Goal: Task Accomplishment & Management: Use online tool/utility

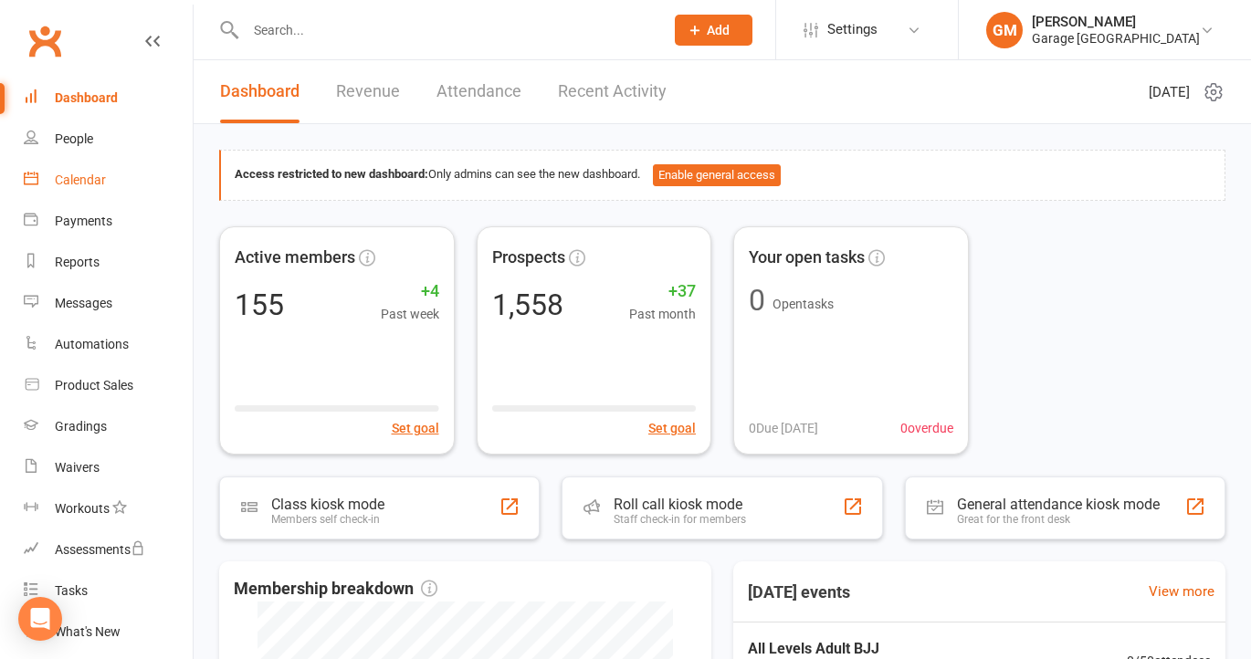
click at [91, 174] on div "Calendar" at bounding box center [80, 180] width 51 height 15
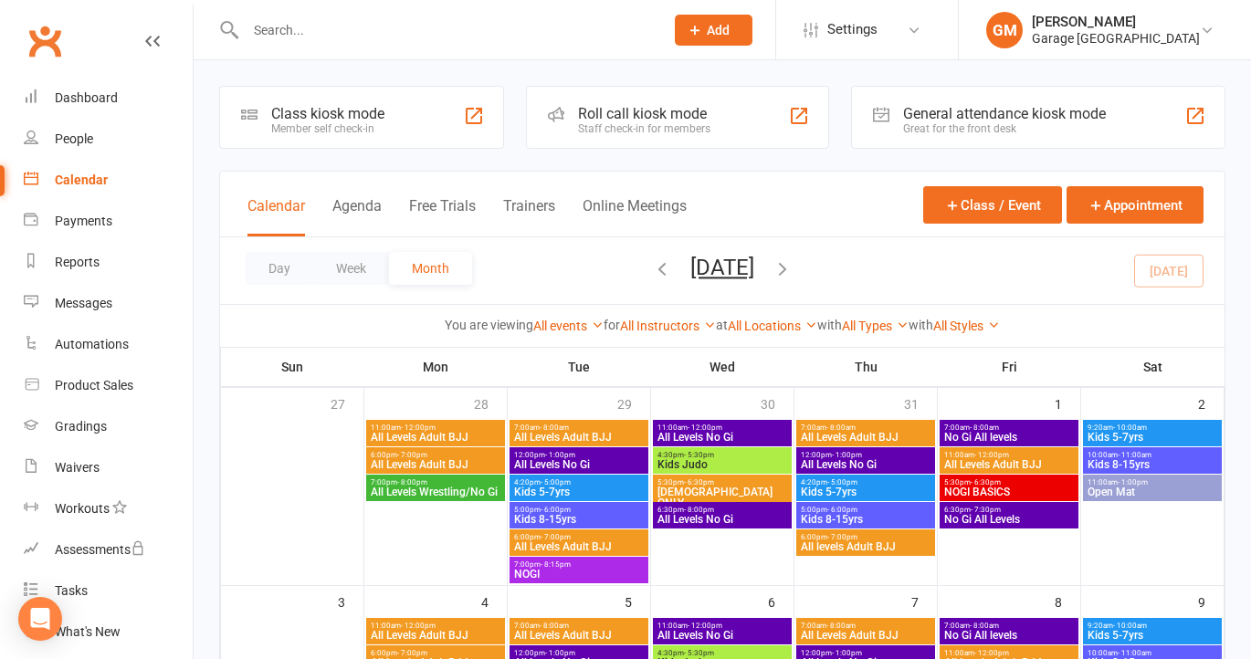
click at [371, 127] on div "Member self check-in" at bounding box center [327, 128] width 113 height 13
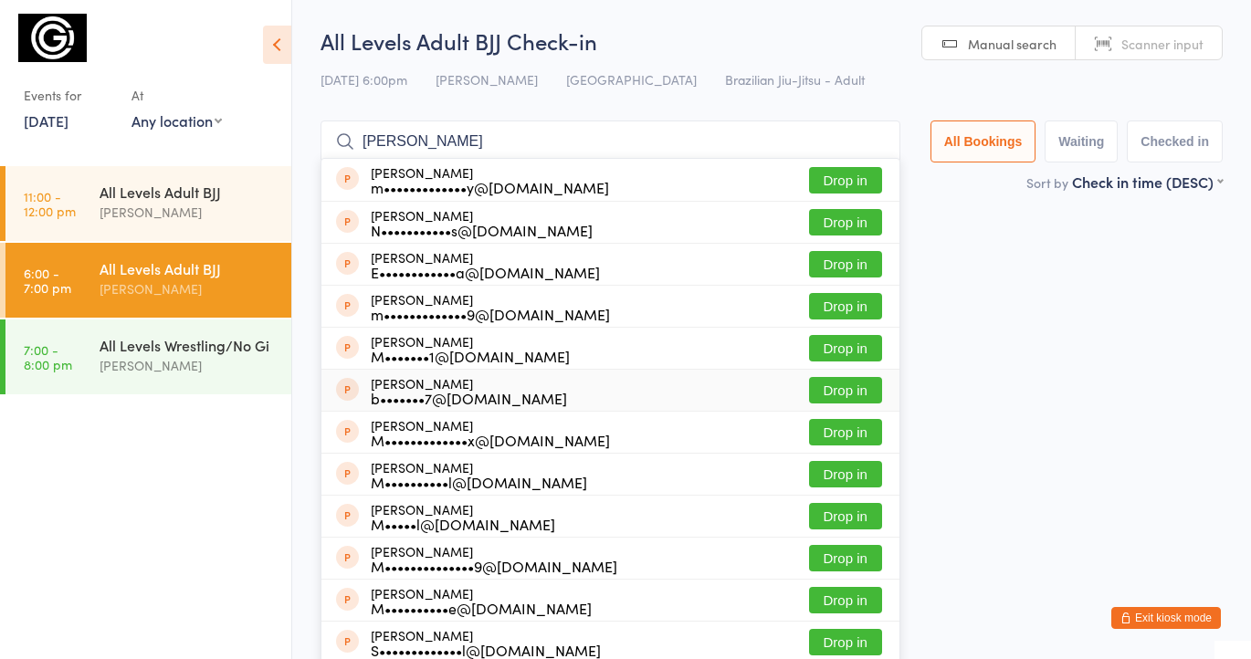
scroll to position [131, 0]
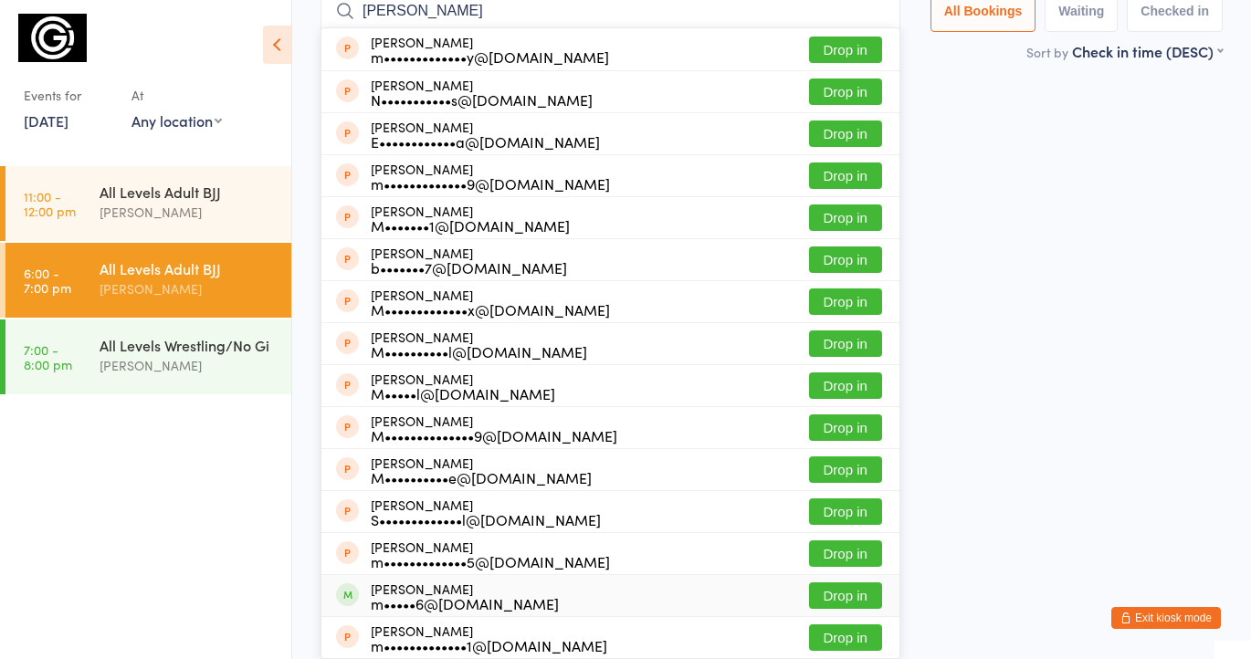
type input "MICHAEL"
click at [833, 593] on button "Drop in" at bounding box center [845, 596] width 73 height 26
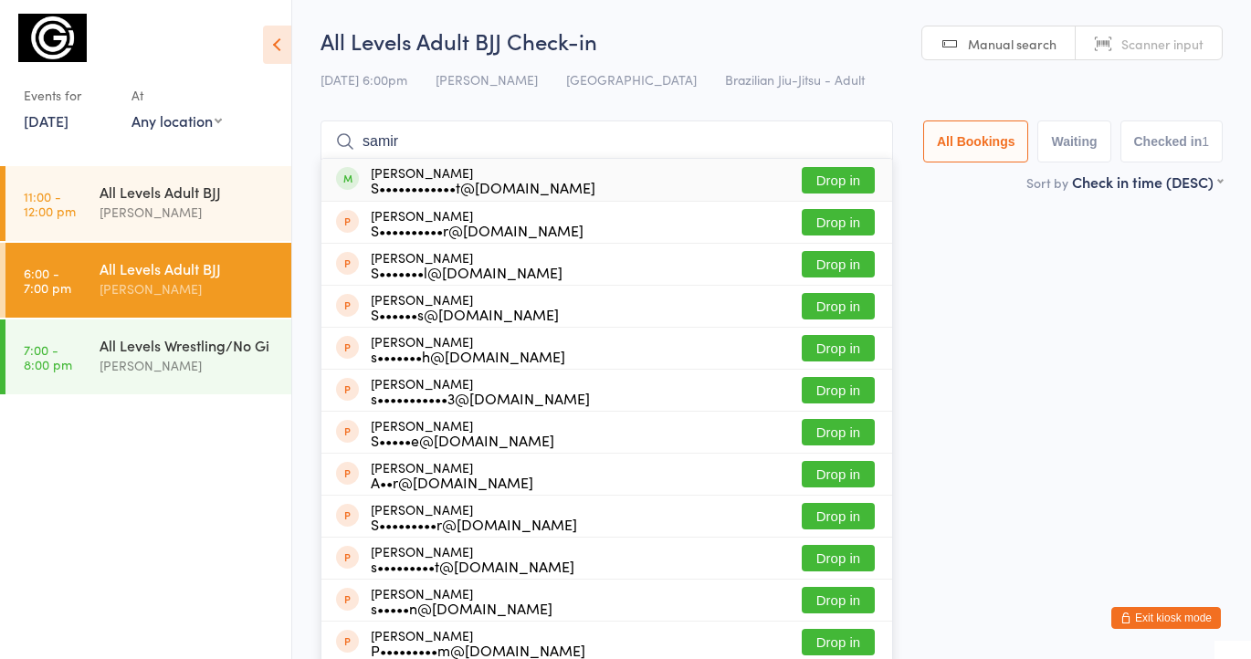
type input "samir"
click at [816, 178] on button "Drop in" at bounding box center [838, 180] width 73 height 26
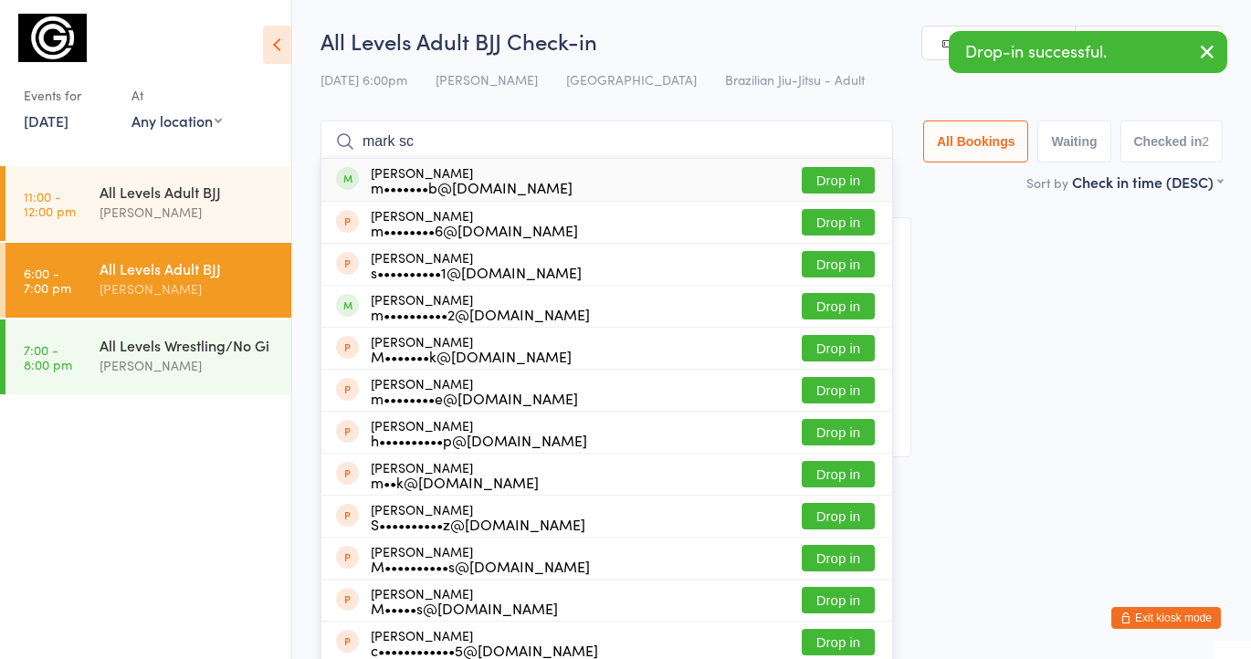
type input "mark sc"
click at [841, 179] on button "Drop in" at bounding box center [838, 180] width 73 height 26
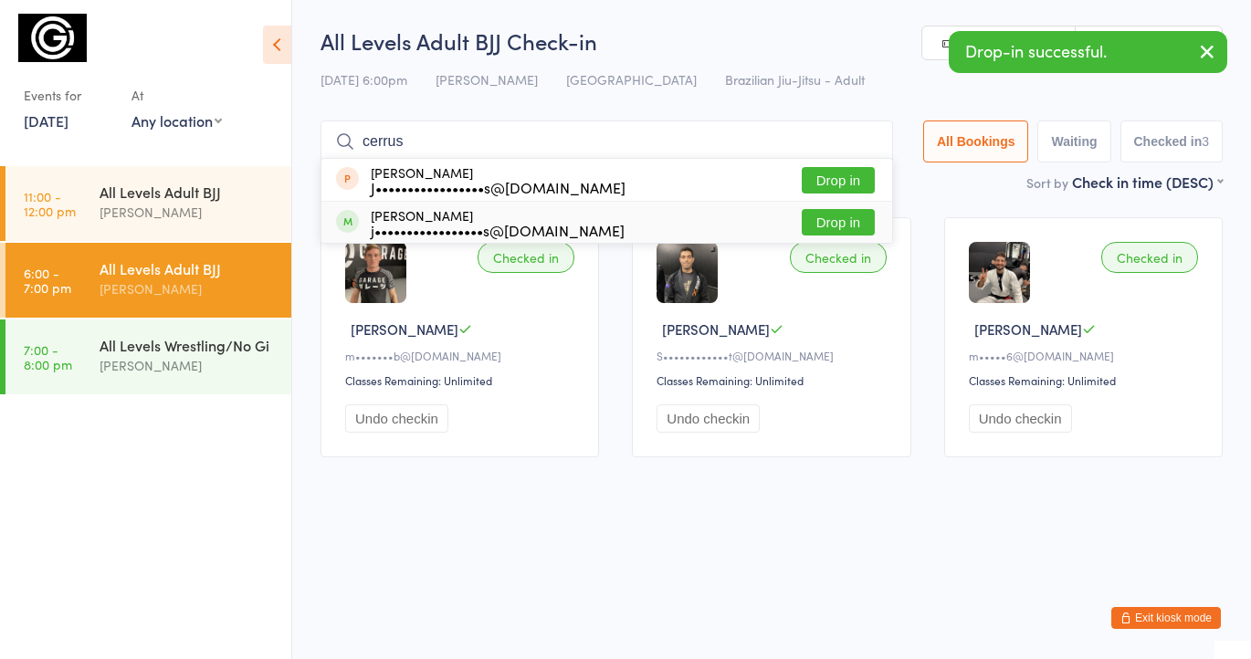
type input "cerrus"
click at [823, 218] on button "Drop in" at bounding box center [838, 222] width 73 height 26
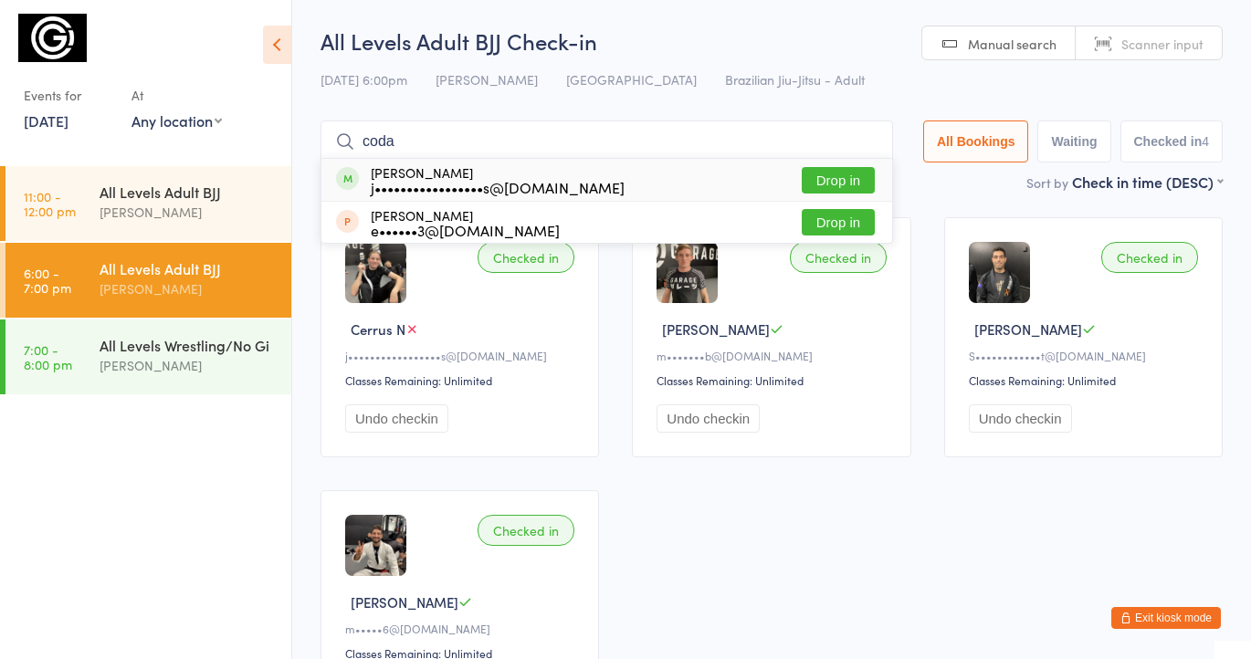
type input "coda"
click at [830, 181] on button "Drop in" at bounding box center [838, 180] width 73 height 26
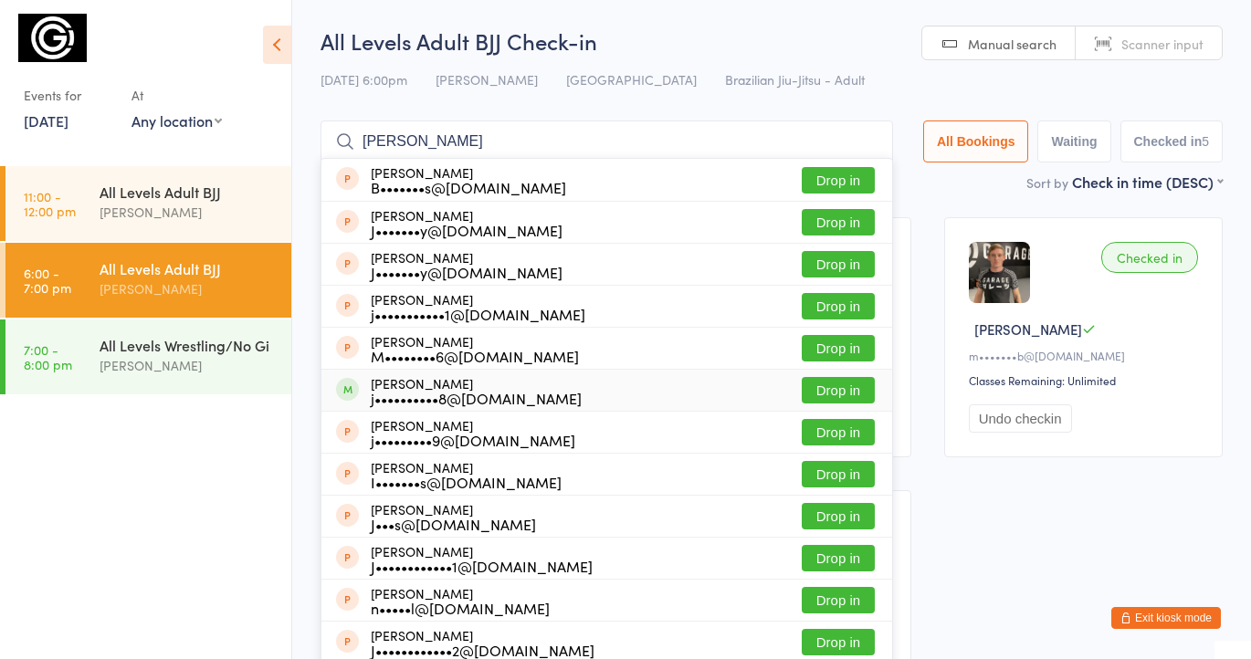
type input "james"
click at [839, 385] on button "Drop in" at bounding box center [838, 390] width 73 height 26
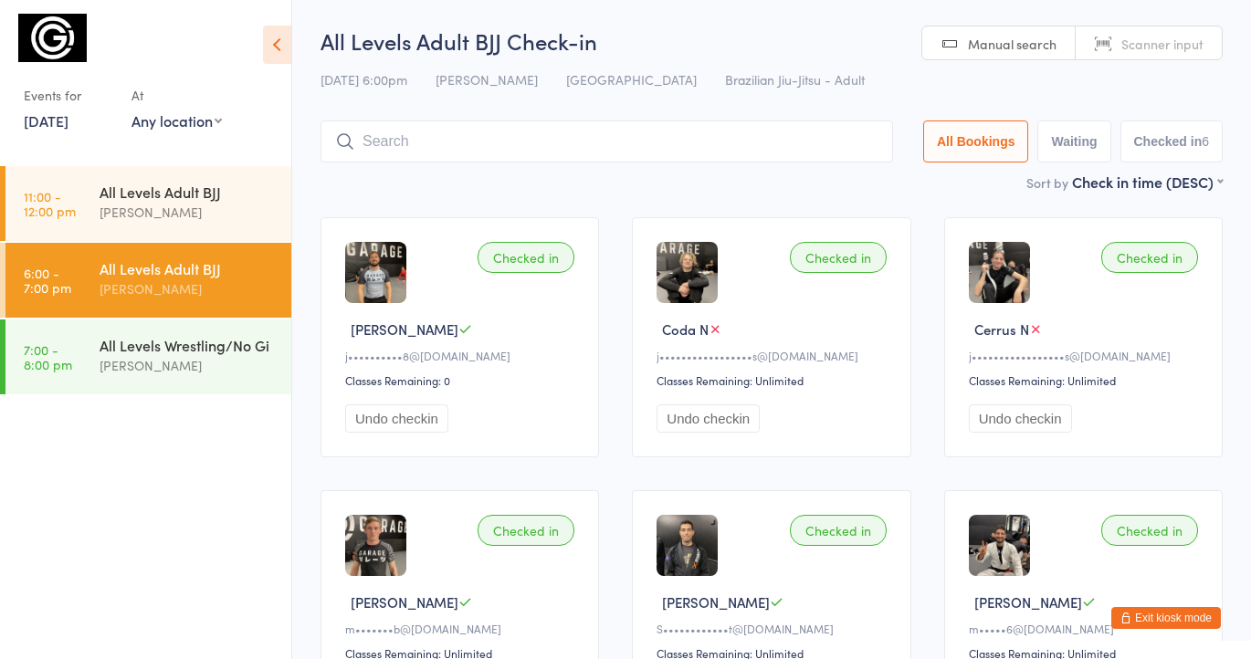
click at [398, 420] on button "Undo checkin" at bounding box center [396, 419] width 103 height 28
click at [370, 147] on input "search" at bounding box center [603, 142] width 565 height 42
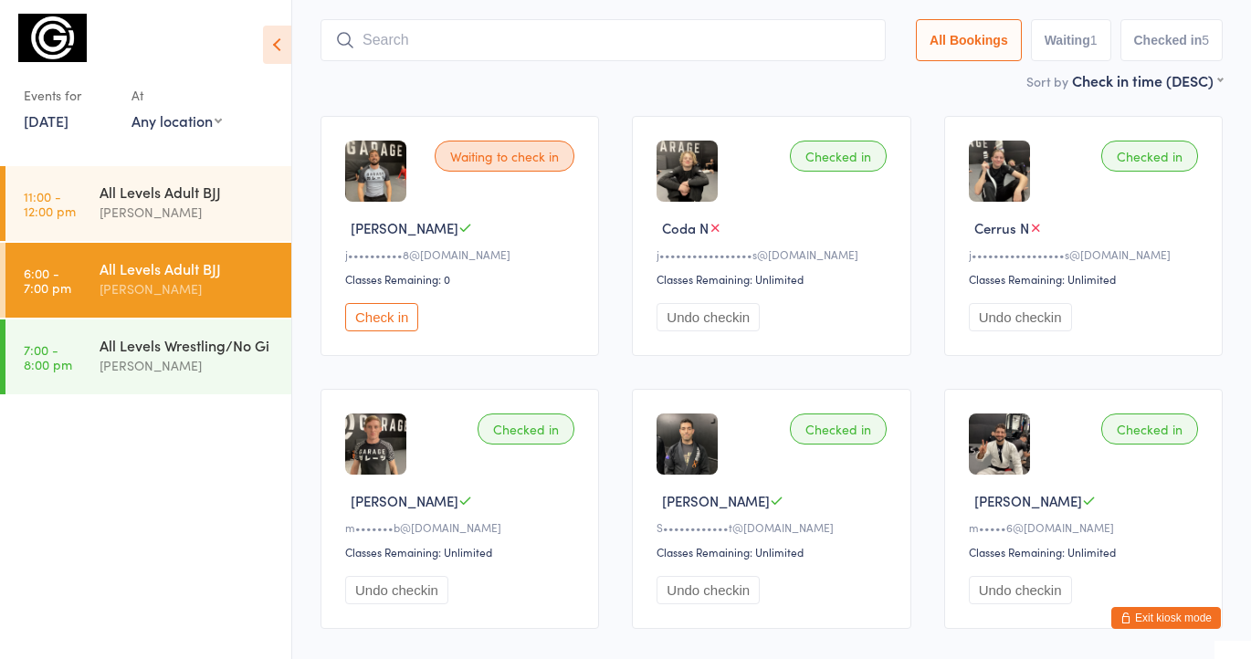
scroll to position [121, 0]
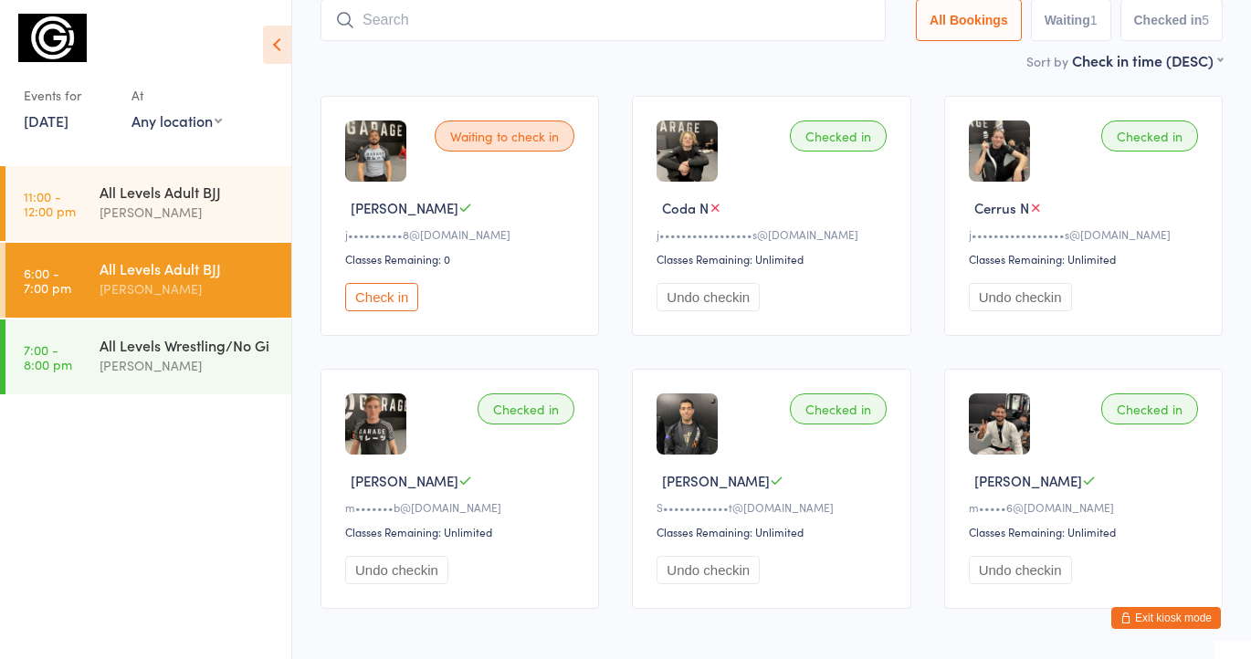
click at [689, 67] on div "Sort by Check in time (DESC) First name (ASC) First name (DESC) Last name (ASC)…" at bounding box center [772, 60] width 902 height 20
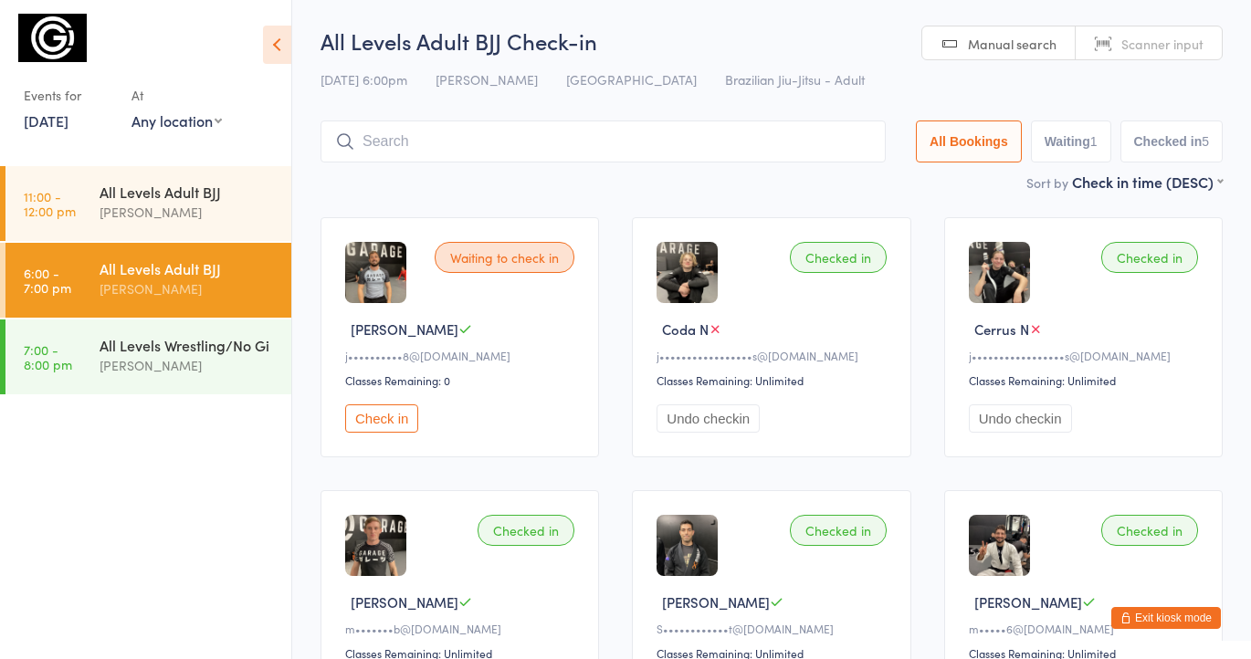
click at [388, 145] on input "search" at bounding box center [603, 142] width 565 height 42
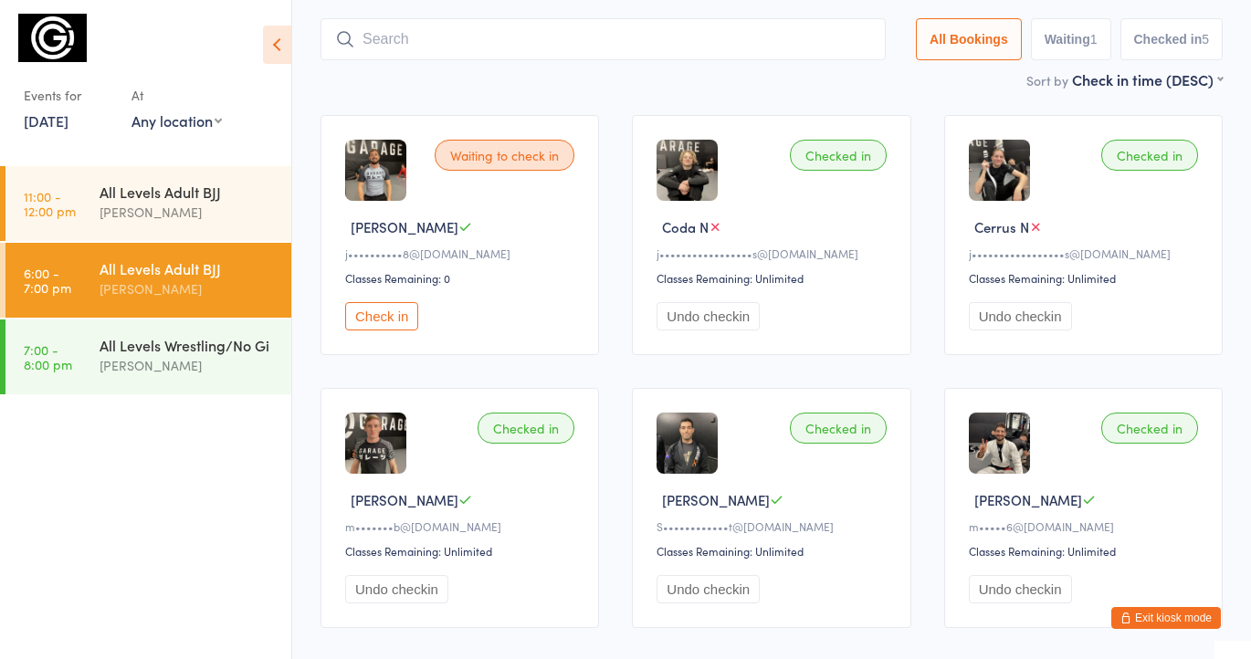
scroll to position [121, 0]
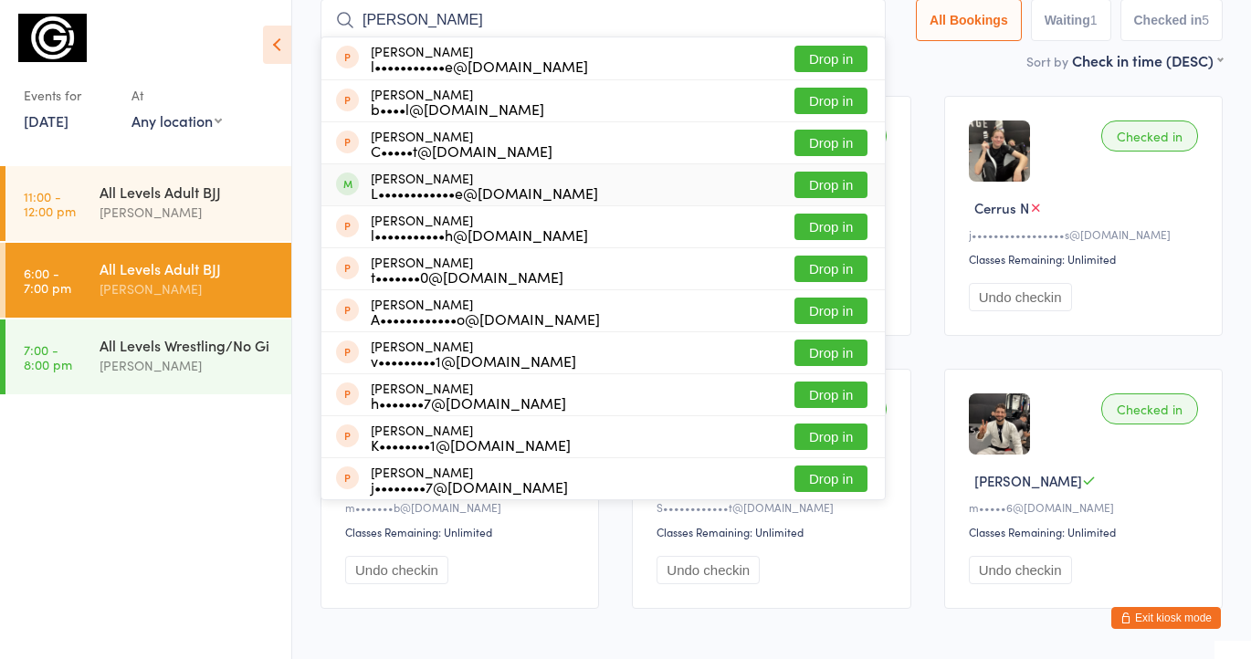
type input "lach"
click at [813, 191] on button "Drop in" at bounding box center [830, 185] width 73 height 26
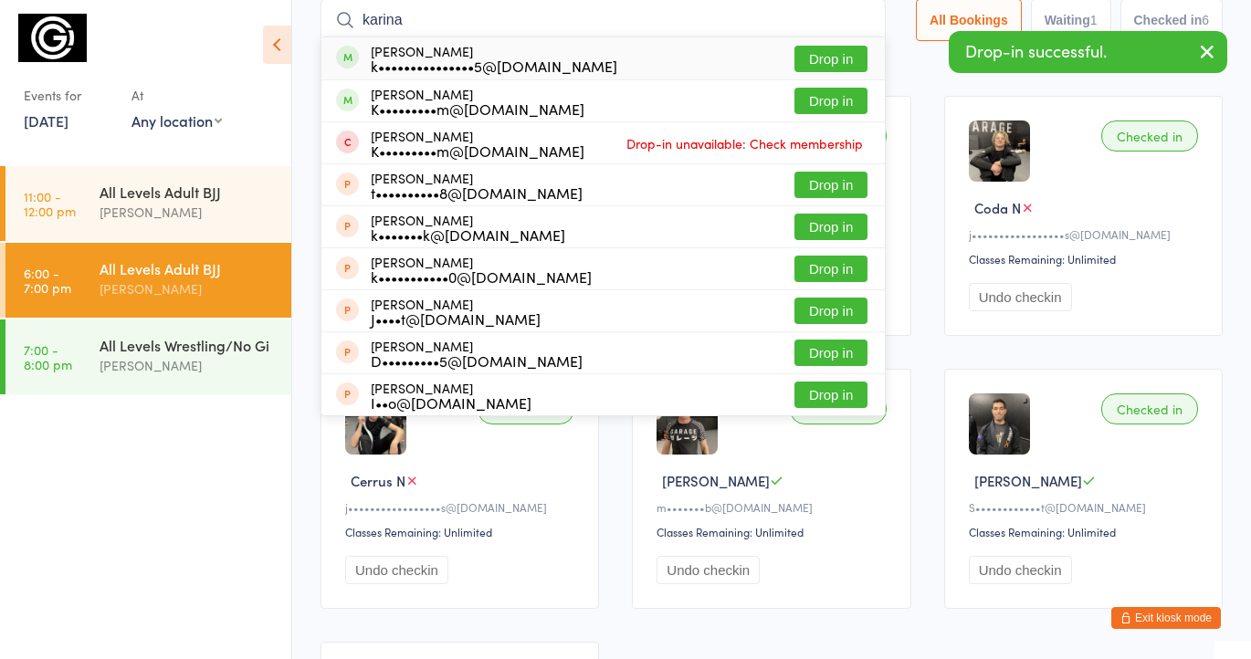
type input "karina"
click at [830, 53] on button "Drop in" at bounding box center [830, 59] width 73 height 26
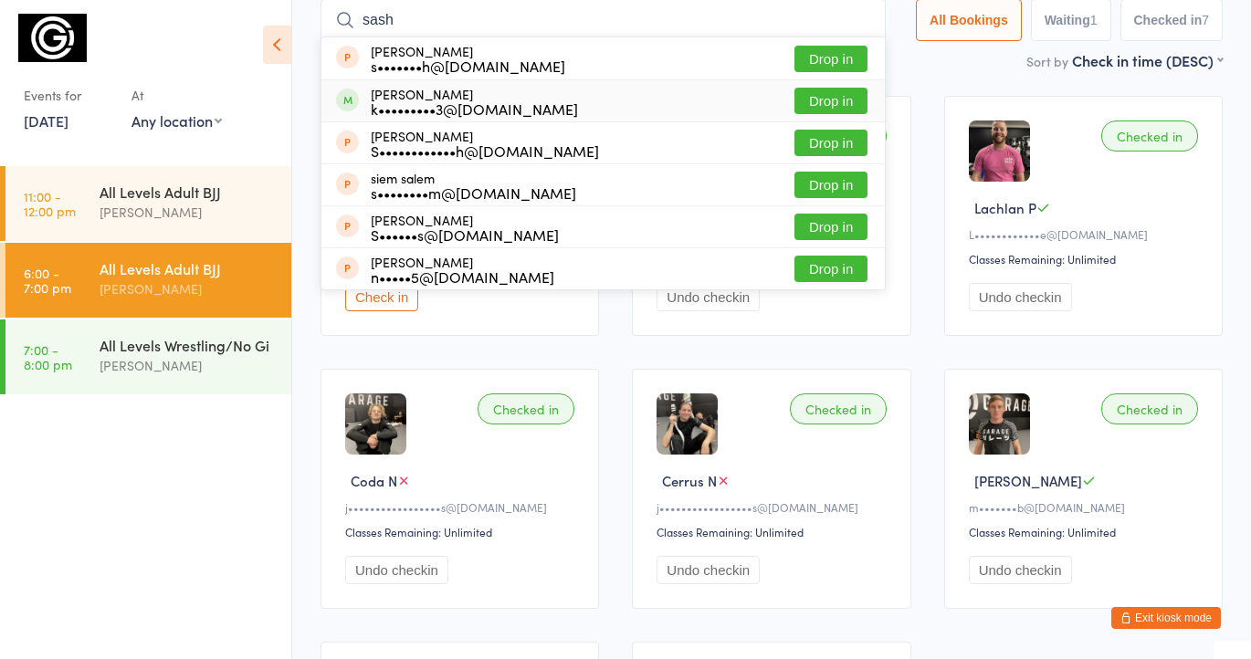
type input "sash"
click at [820, 98] on button "Drop in" at bounding box center [830, 101] width 73 height 26
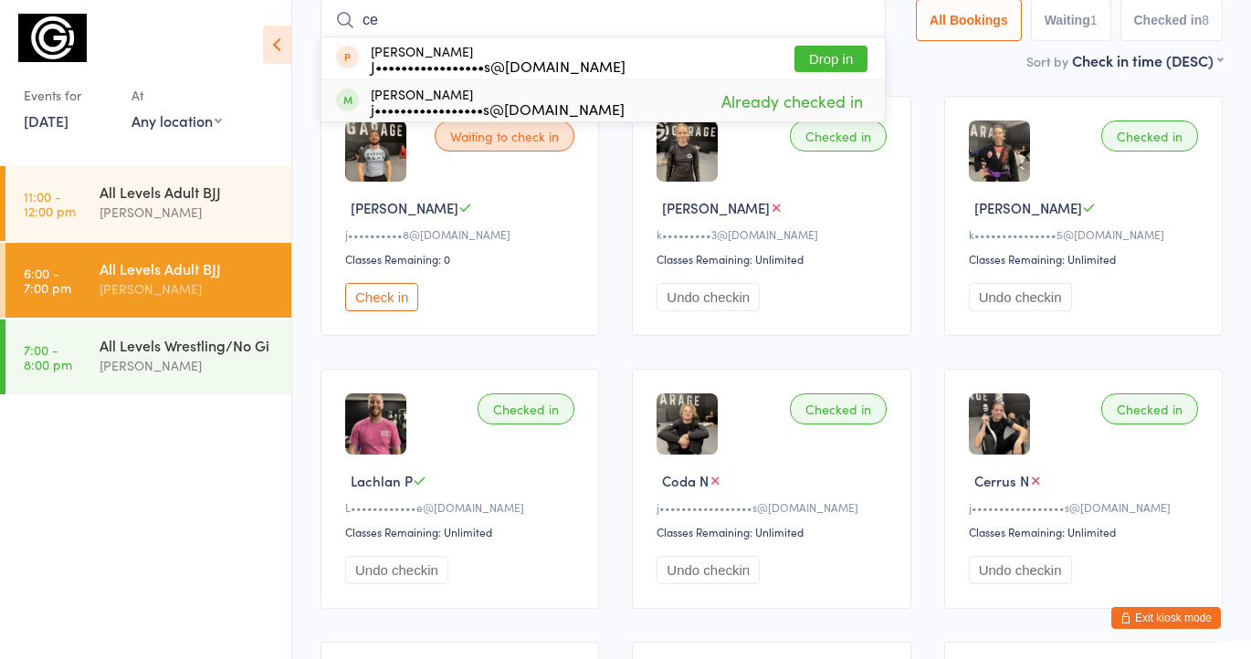
type input "c"
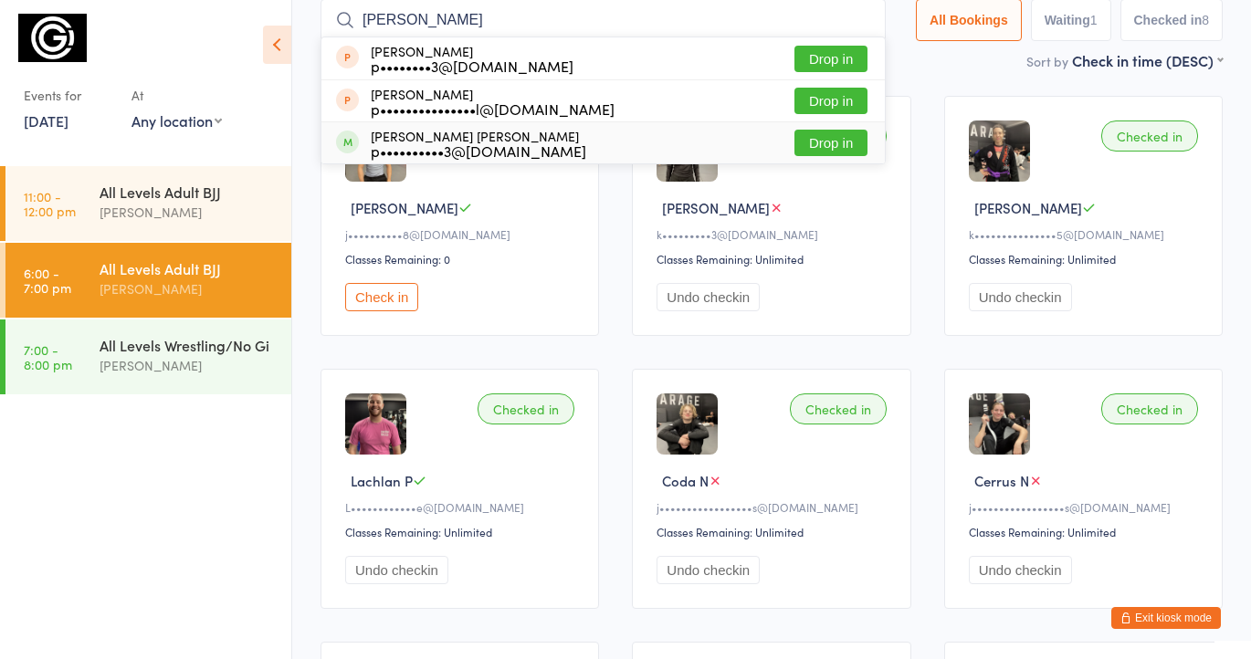
type input "pablo"
click at [817, 139] on button "Drop in" at bounding box center [830, 143] width 73 height 26
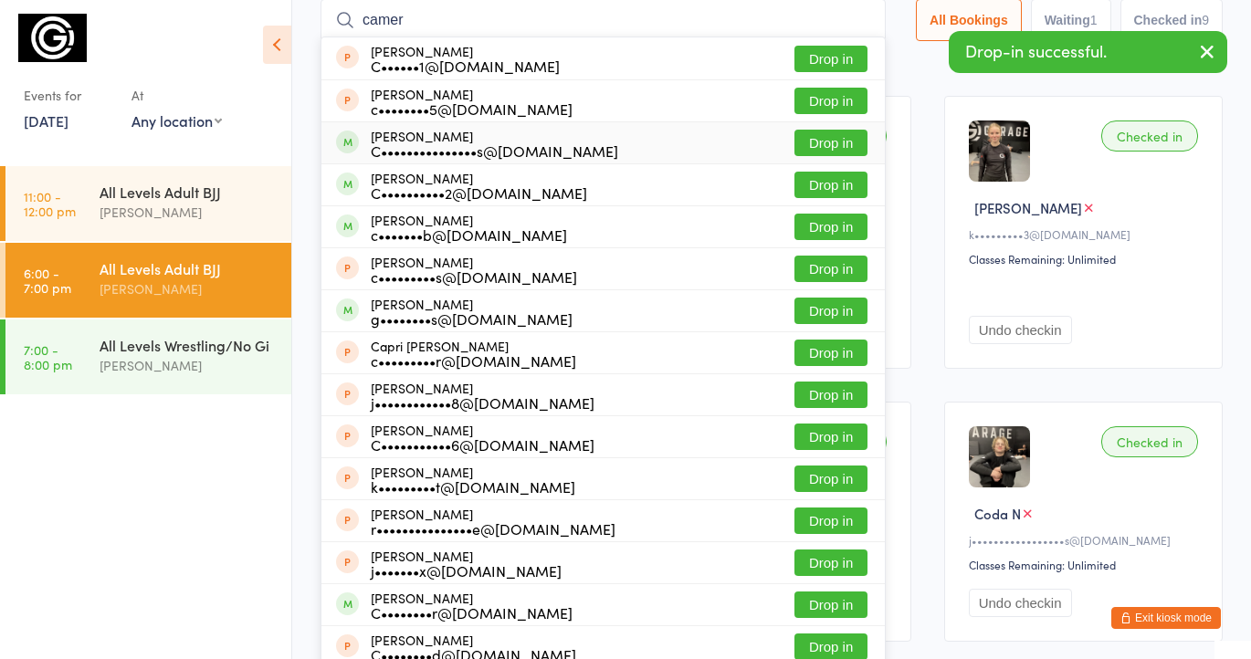
type input "camer"
click at [838, 142] on button "Drop in" at bounding box center [830, 143] width 73 height 26
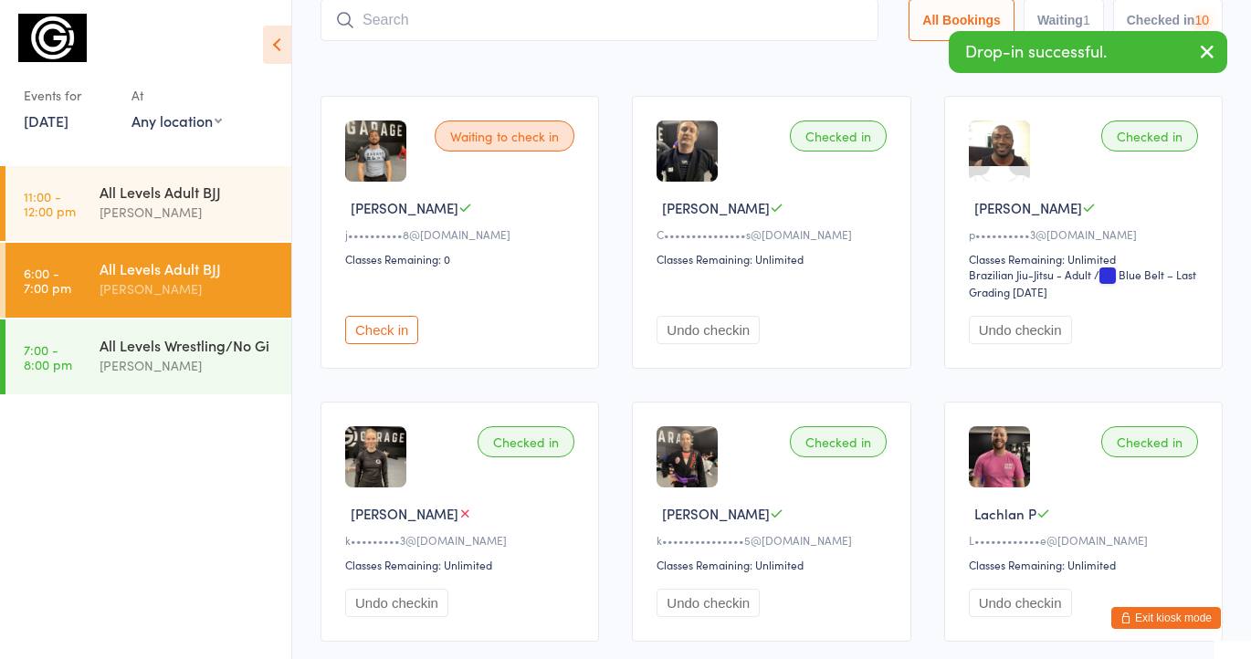
type input "c"
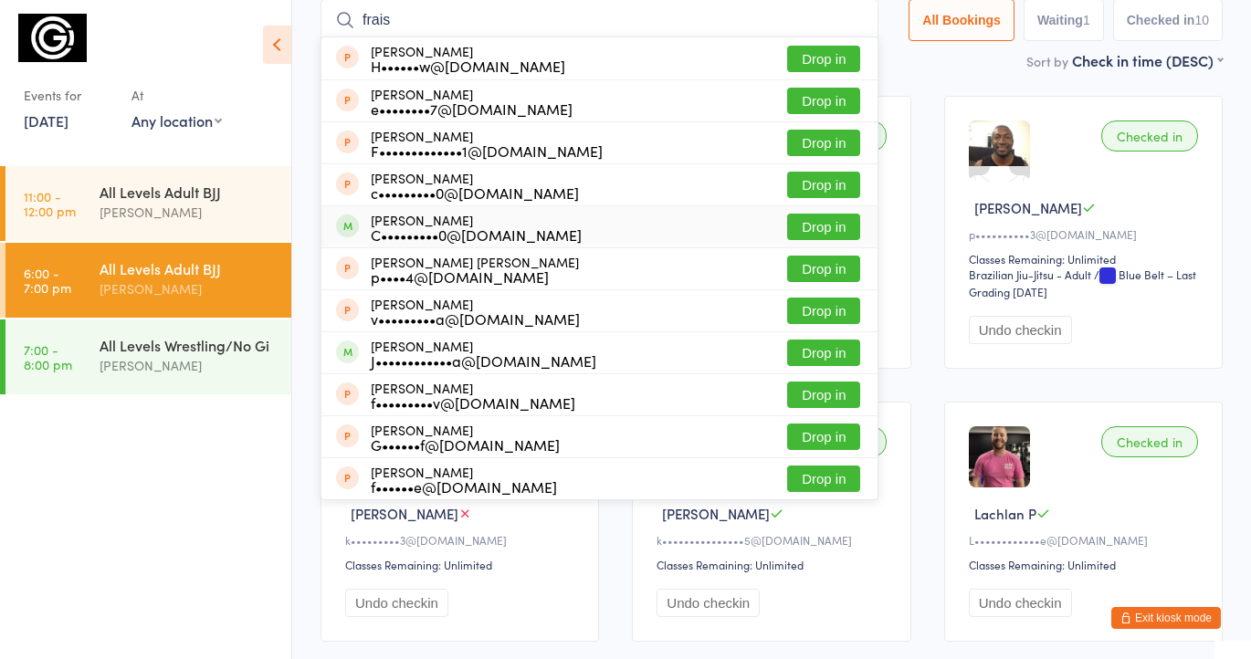
type input "frais"
click at [829, 222] on button "Drop in" at bounding box center [823, 227] width 73 height 26
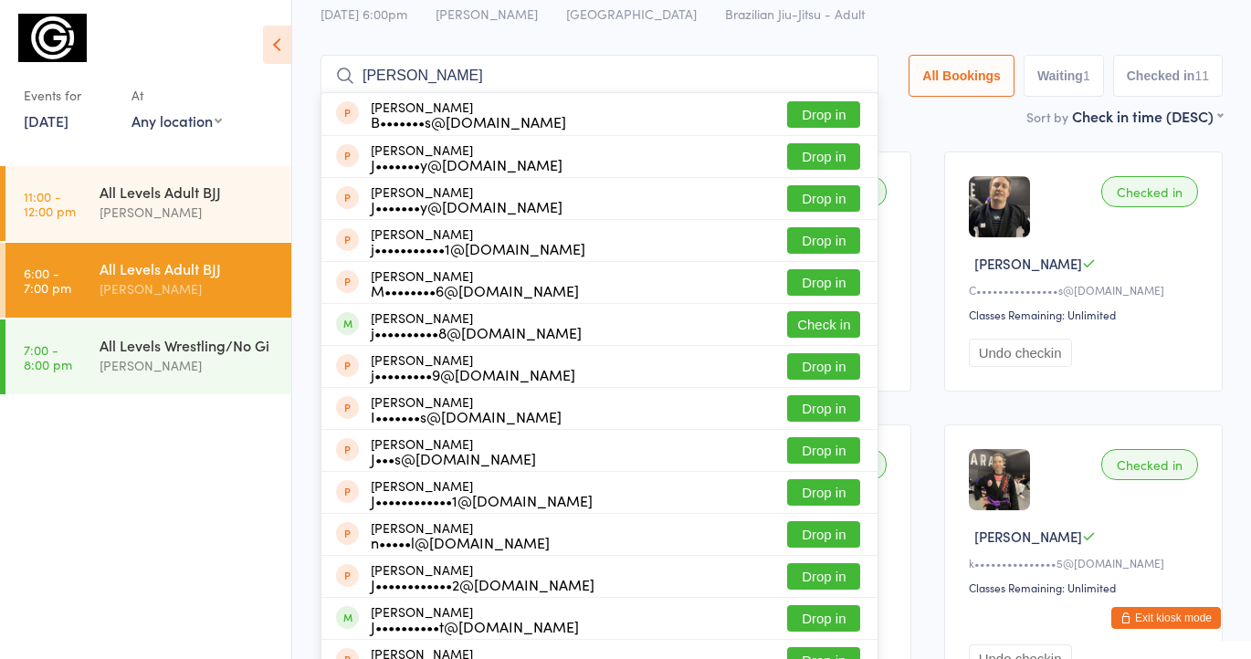
scroll to position [63, 0]
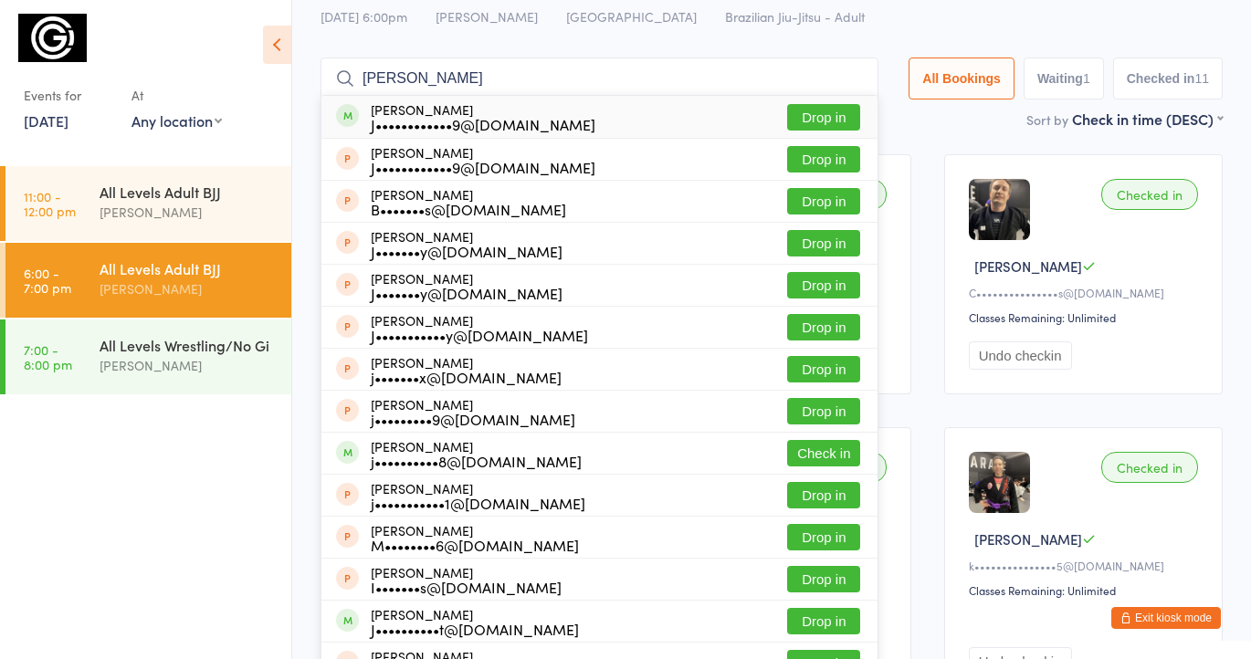
type input "james clear"
click at [841, 110] on button "Drop in" at bounding box center [823, 117] width 73 height 26
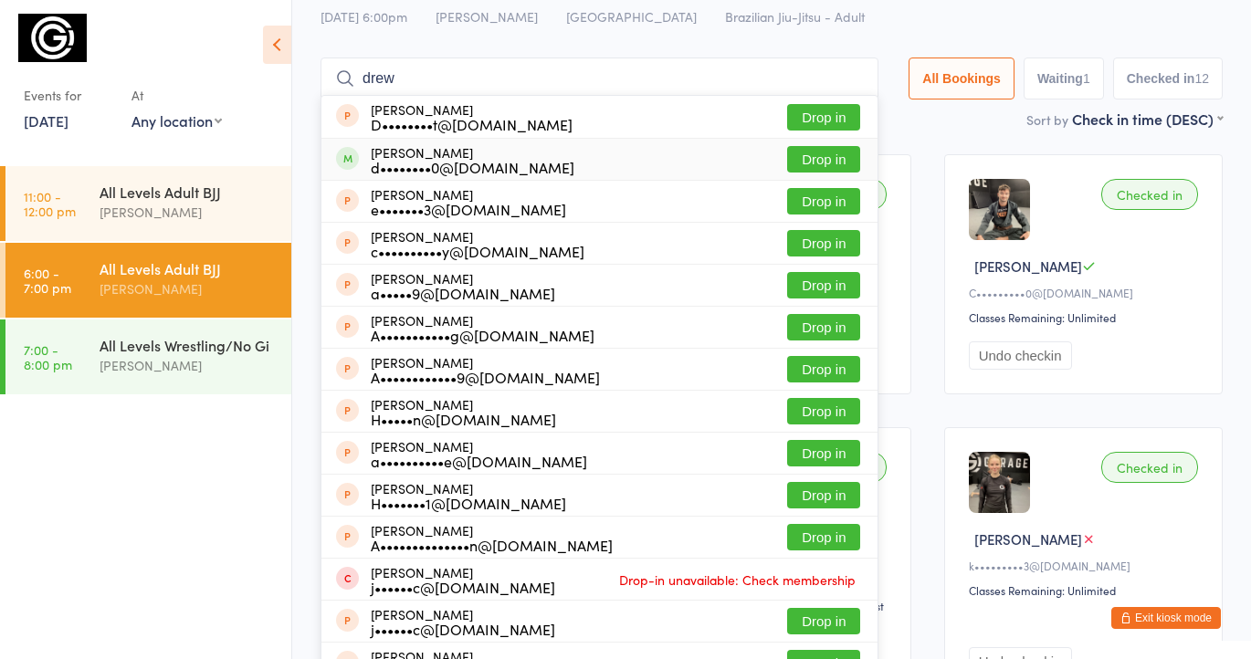
type input "drew"
click at [815, 157] on button "Drop in" at bounding box center [823, 159] width 73 height 26
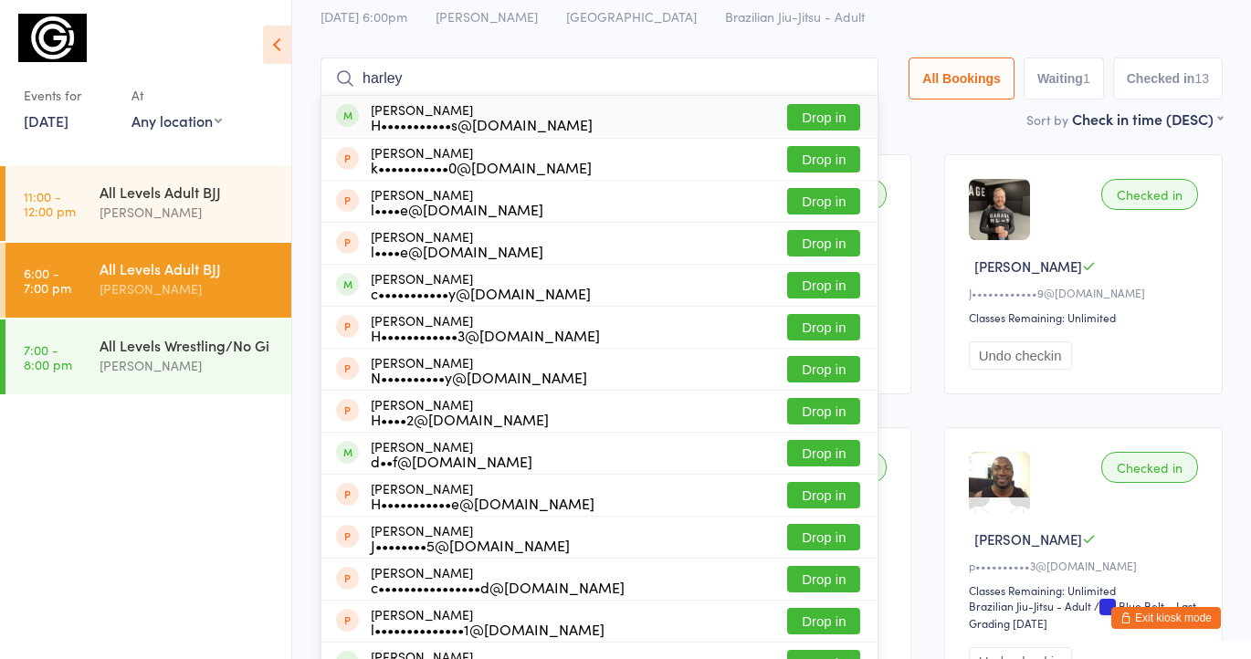
type input "harley"
click at [814, 115] on button "Drop in" at bounding box center [823, 117] width 73 height 26
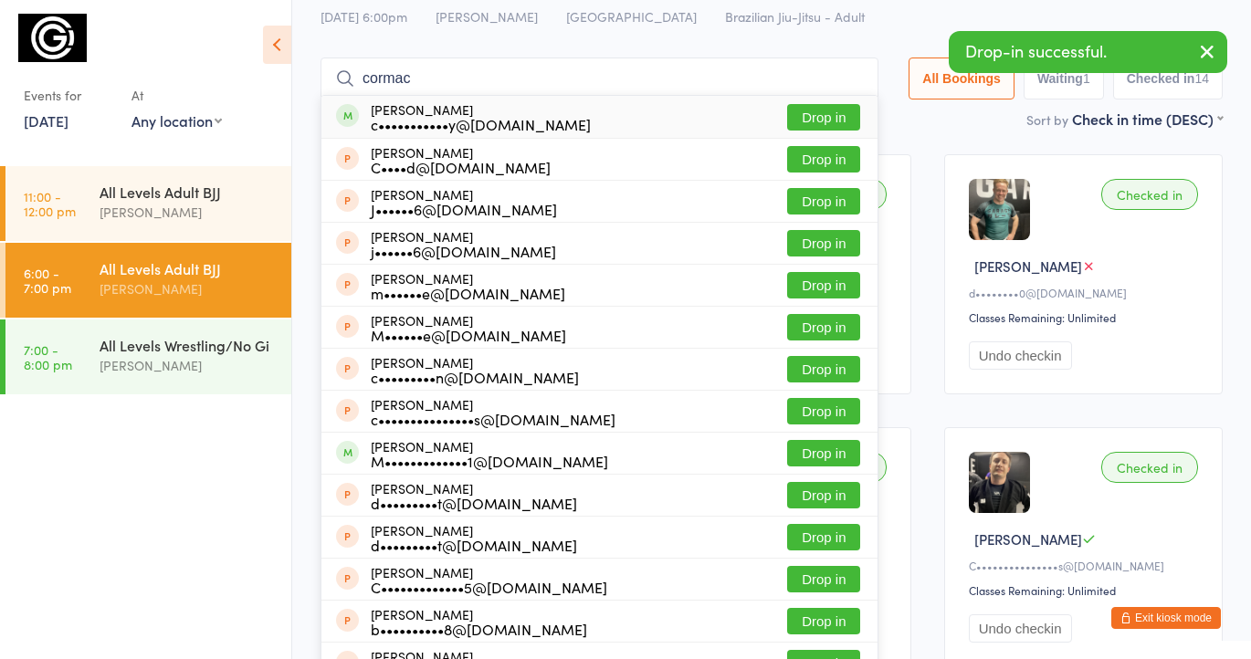
type input "cormac"
click at [812, 121] on button "Drop in" at bounding box center [823, 117] width 73 height 26
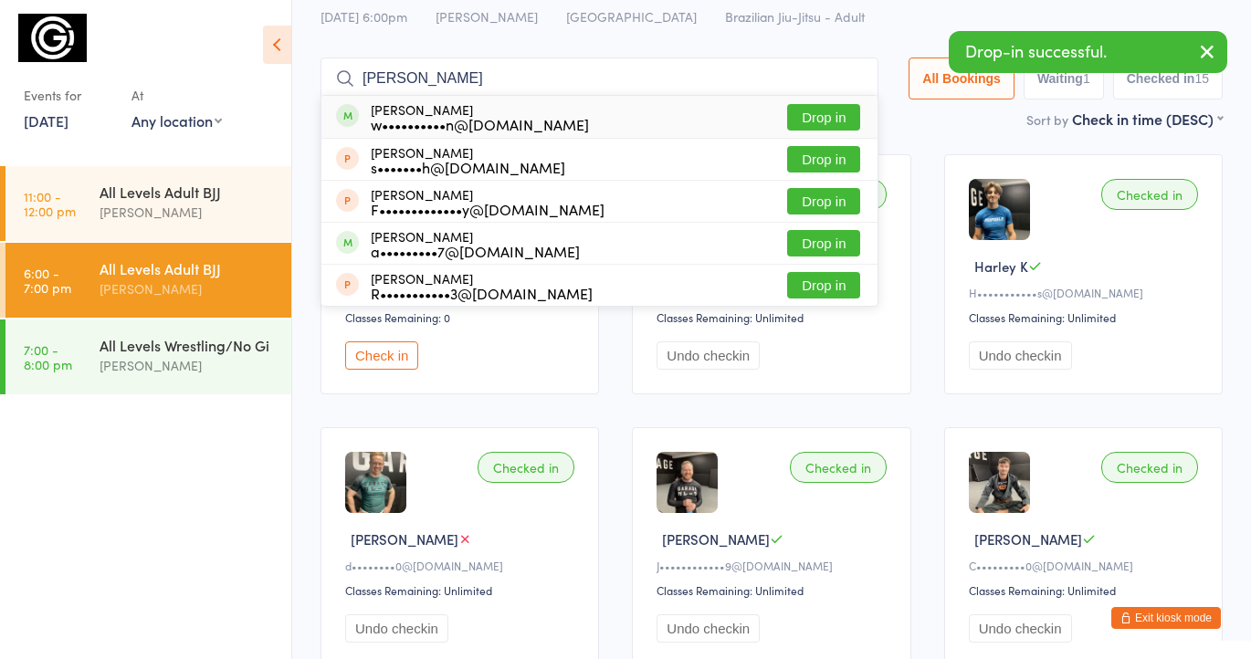
type input "wade"
click at [802, 120] on button "Drop in" at bounding box center [823, 117] width 73 height 26
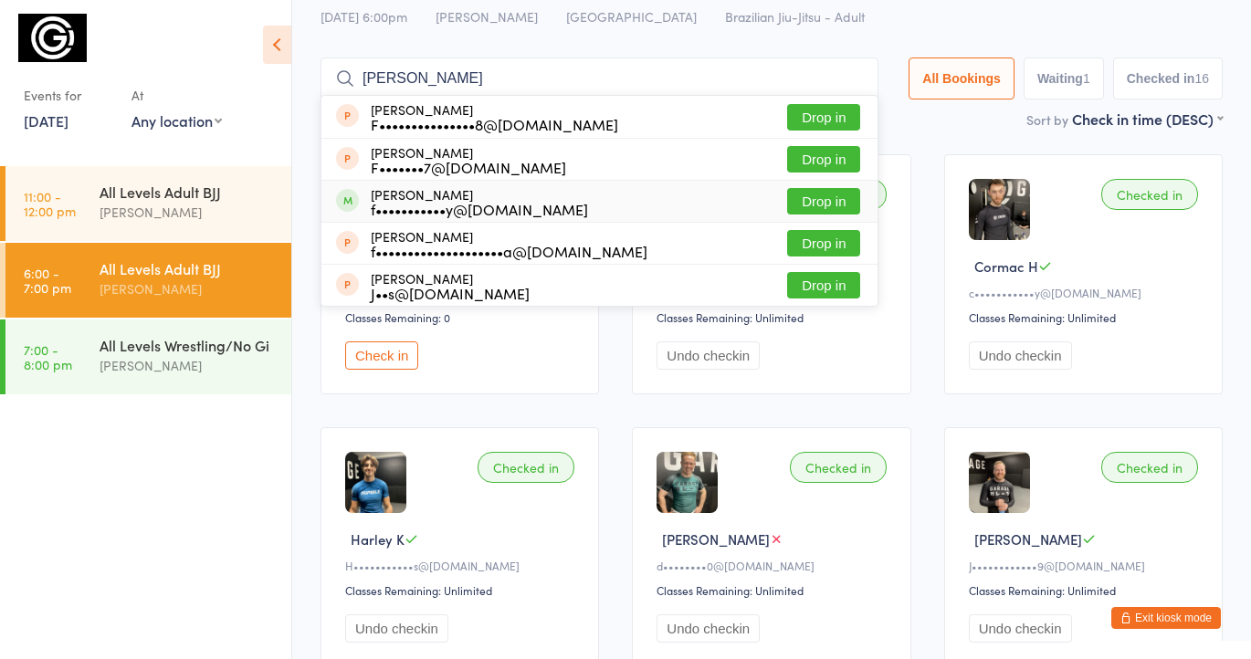
type input "felip"
click at [825, 205] on button "Drop in" at bounding box center [823, 201] width 73 height 26
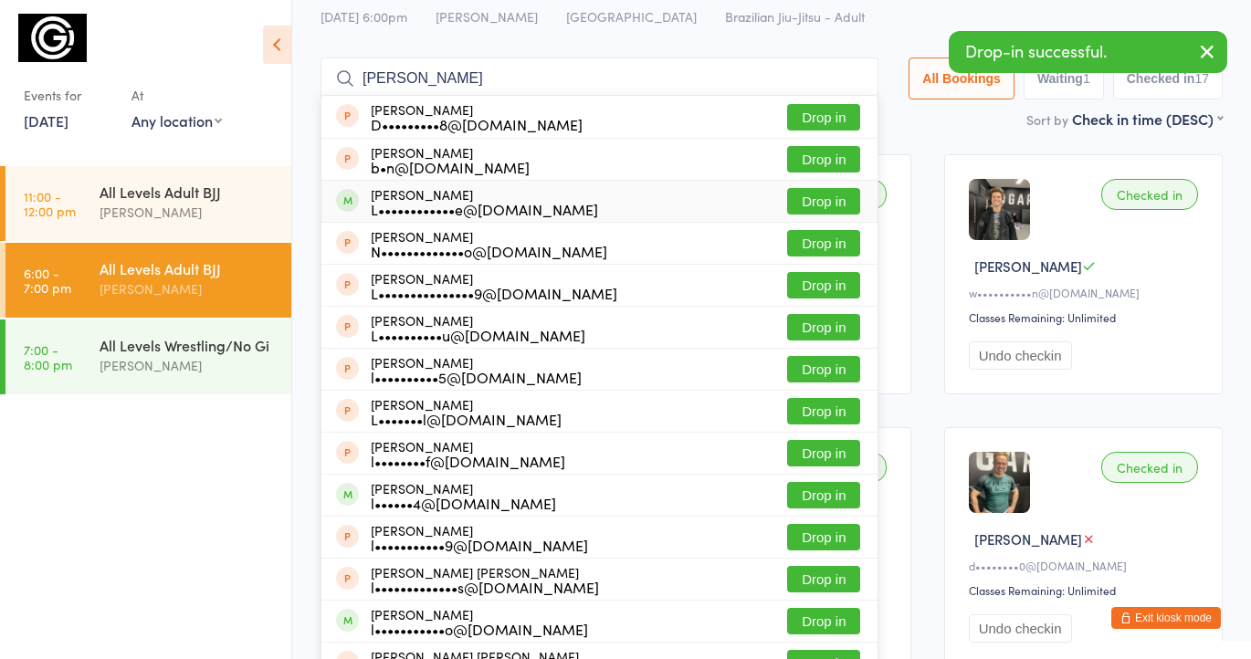
type input "lucas"
click at [812, 199] on button "Drop in" at bounding box center [823, 201] width 73 height 26
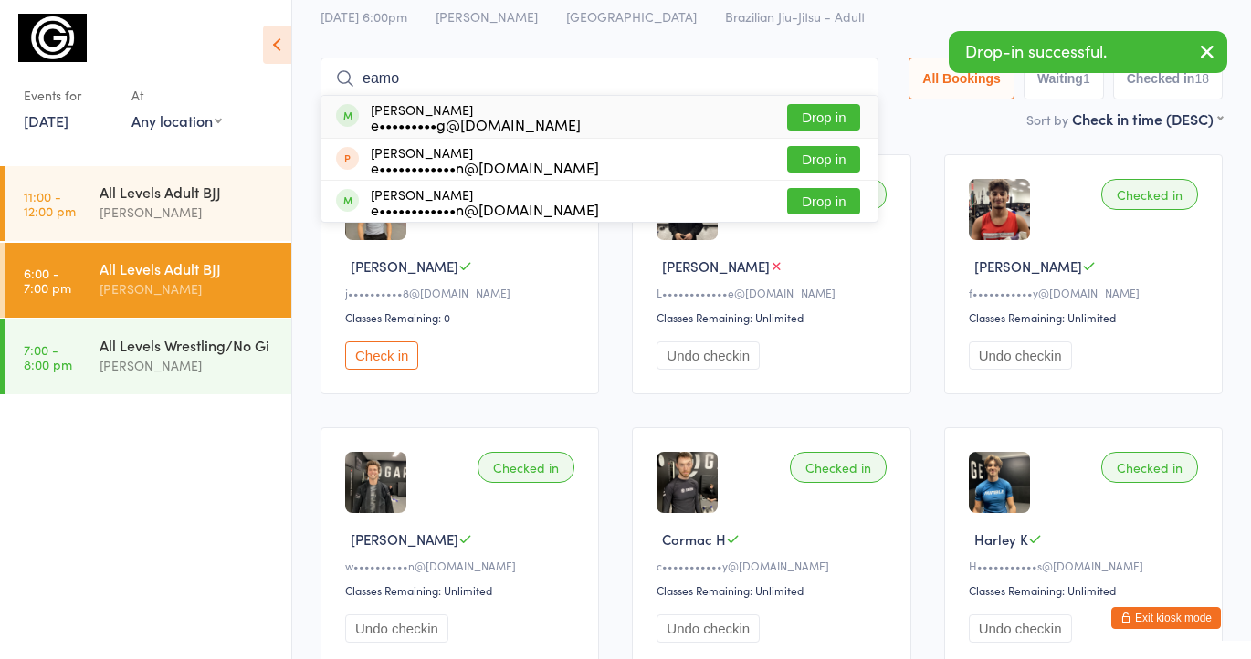
type input "eamo"
click at [806, 114] on button "Drop in" at bounding box center [823, 117] width 73 height 26
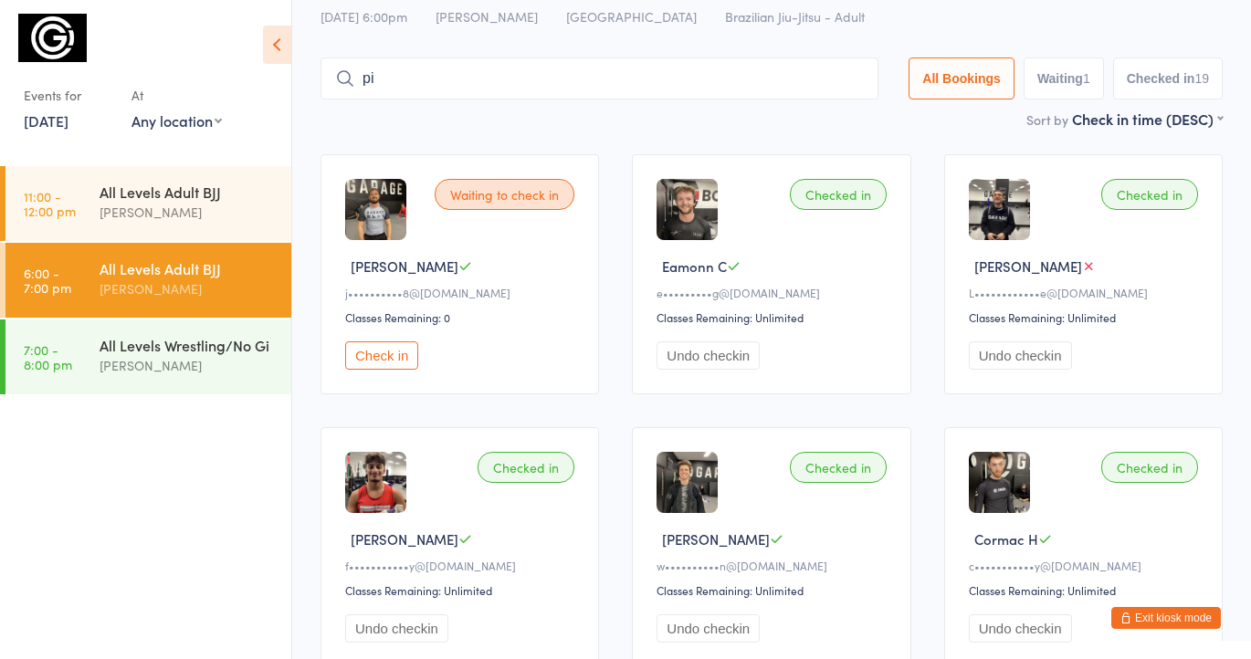
type input "p"
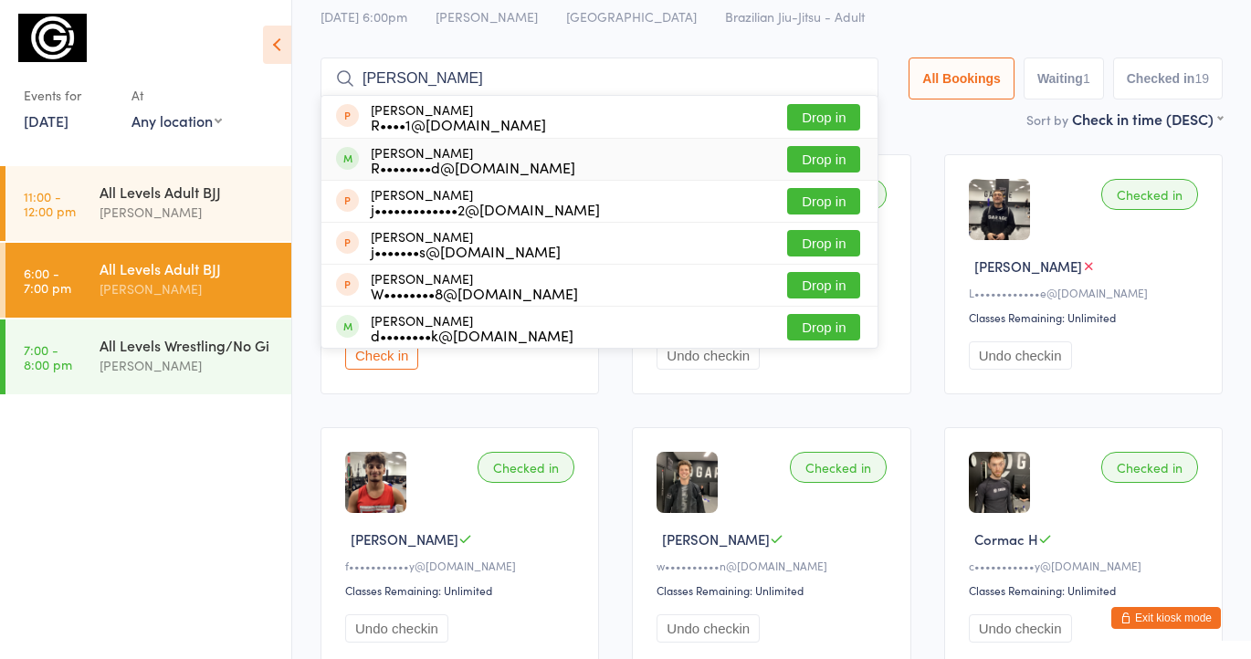
type input "rory"
click at [801, 158] on button "Drop in" at bounding box center [823, 159] width 73 height 26
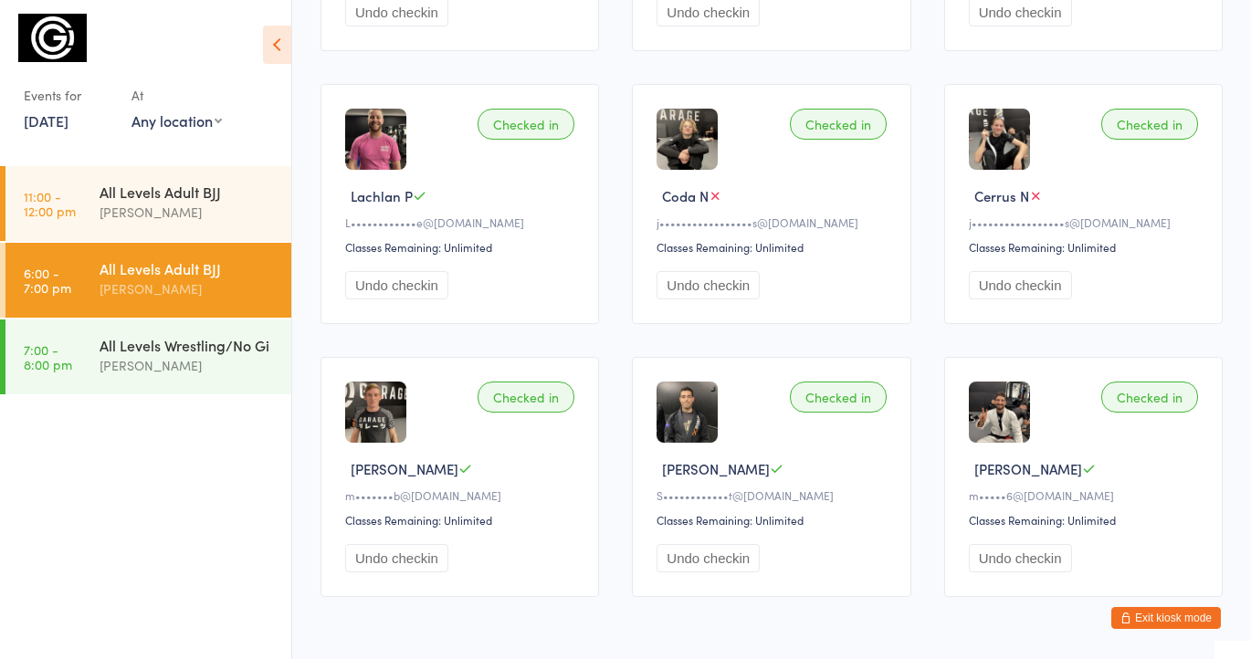
scroll to position [1590, 0]
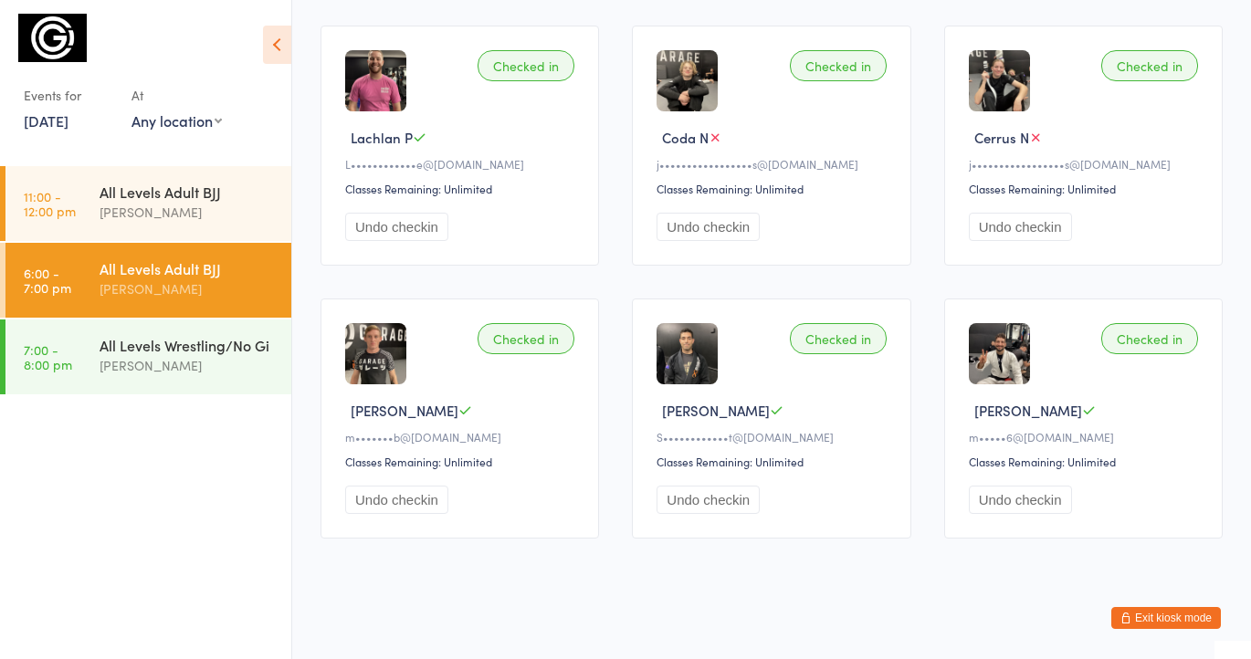
click at [1157, 616] on button "Exit kiosk mode" at bounding box center [1166, 618] width 110 height 22
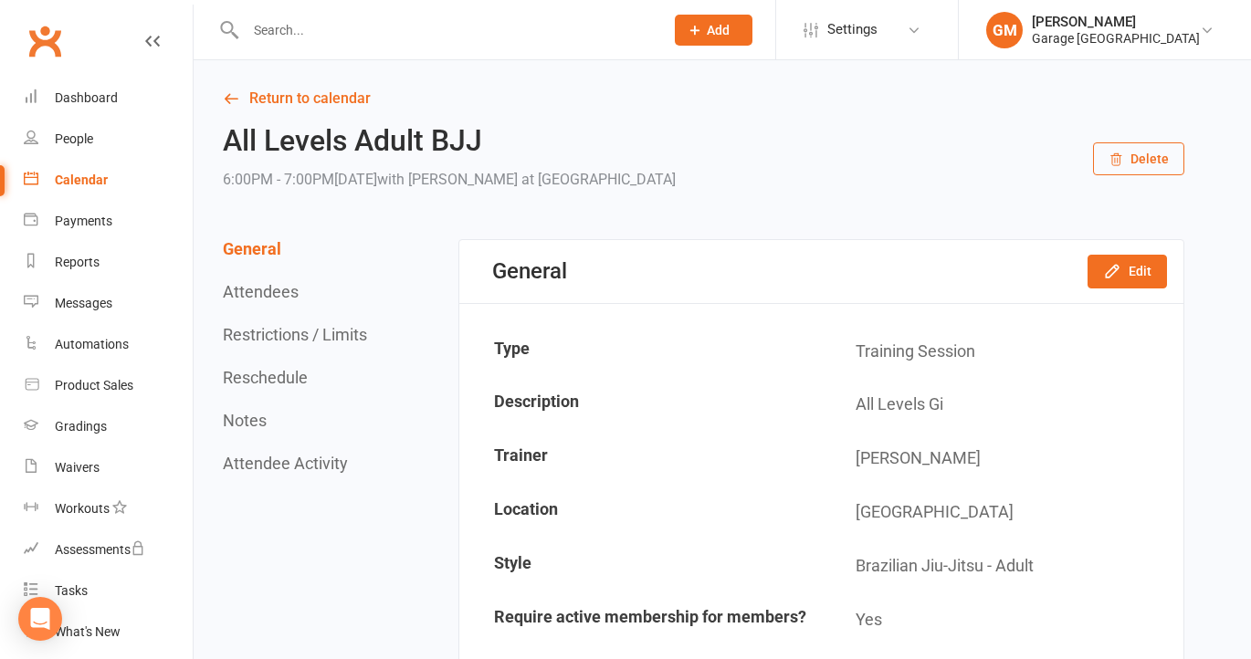
click at [100, 181] on div "Calendar" at bounding box center [81, 180] width 53 height 15
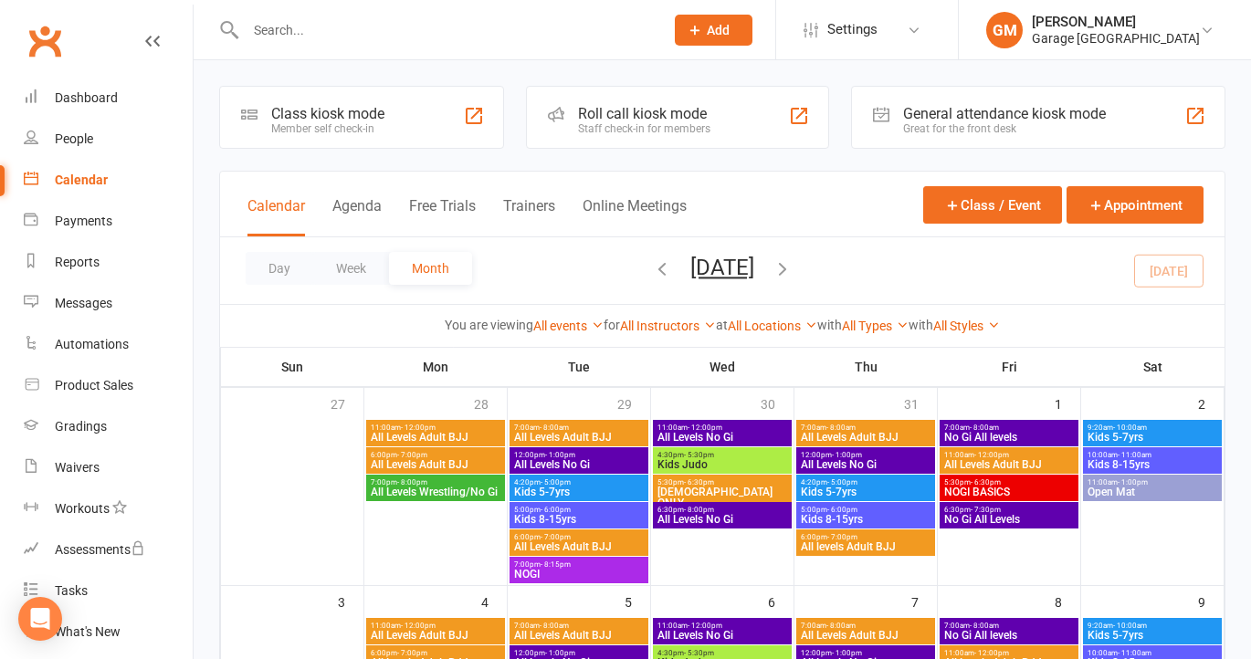
click at [308, 128] on div "Member self check-in" at bounding box center [327, 128] width 113 height 13
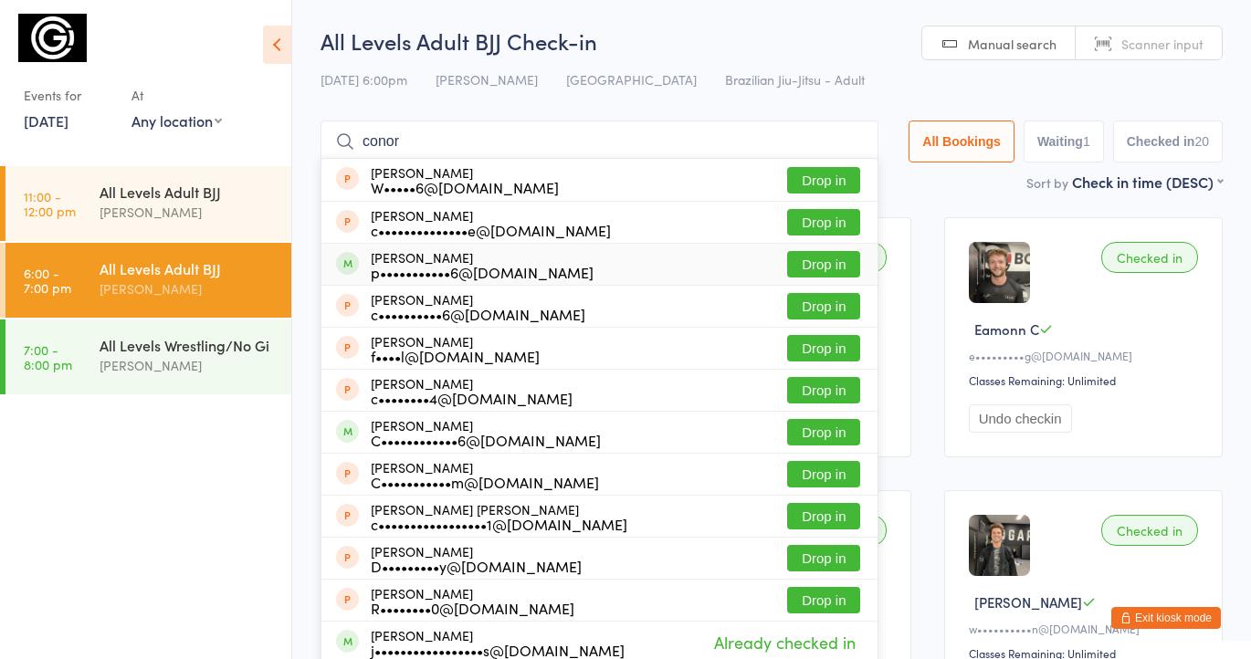
type input "conor"
click at [804, 261] on button "Drop in" at bounding box center [823, 264] width 73 height 26
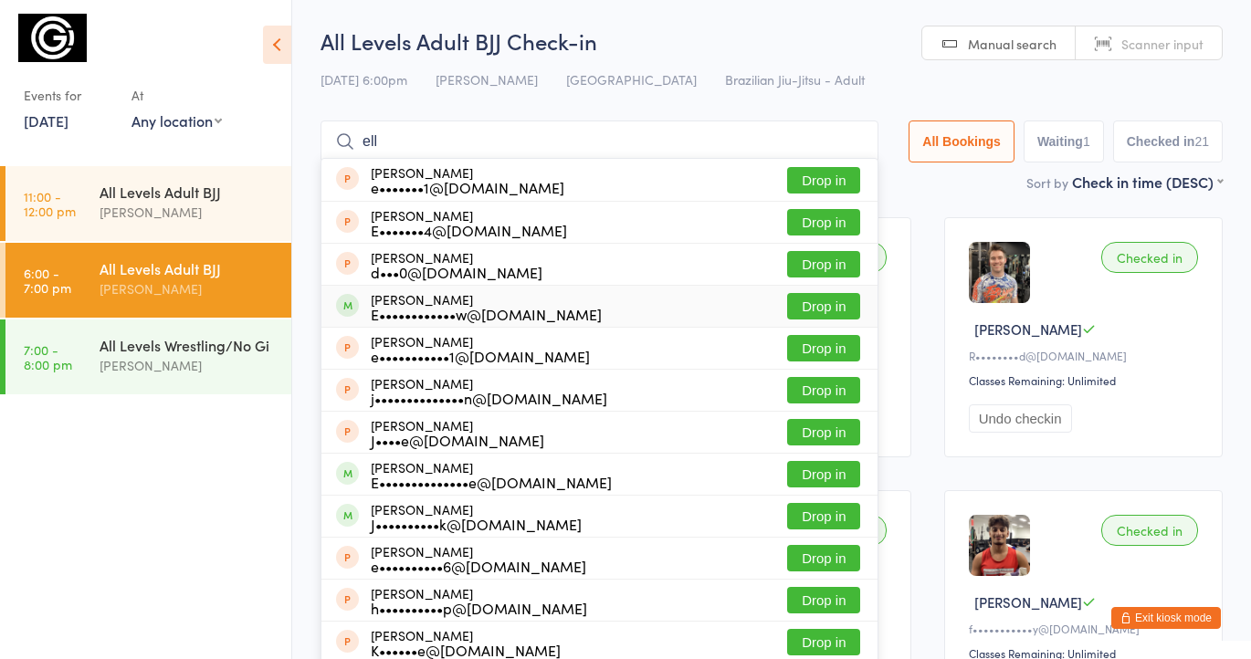
type input "ell"
click at [821, 304] on button "Drop in" at bounding box center [823, 306] width 73 height 26
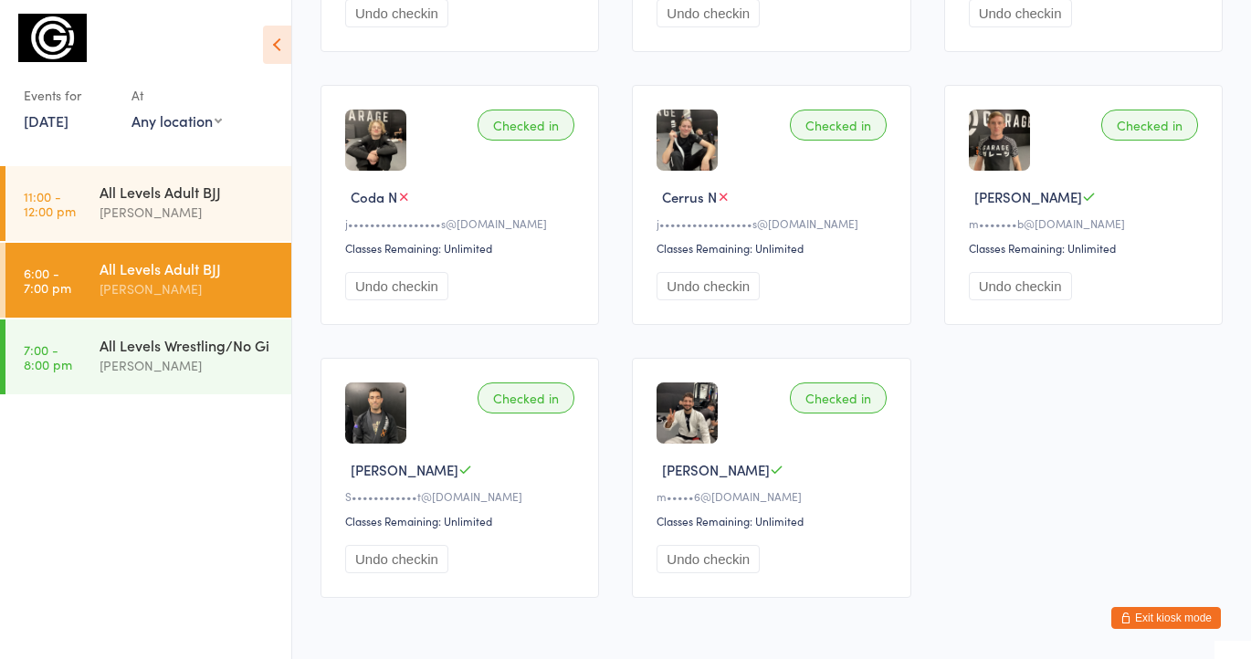
scroll to position [1862, 0]
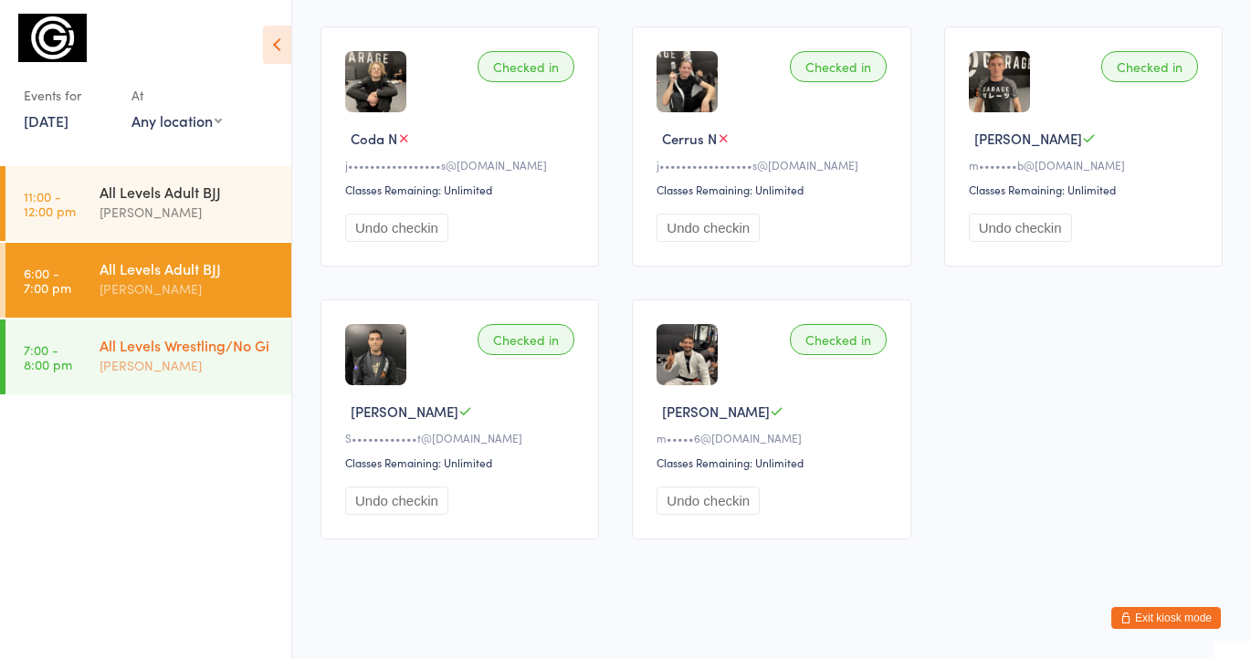
click at [186, 365] on div "[PERSON_NAME]" at bounding box center [188, 365] width 176 height 21
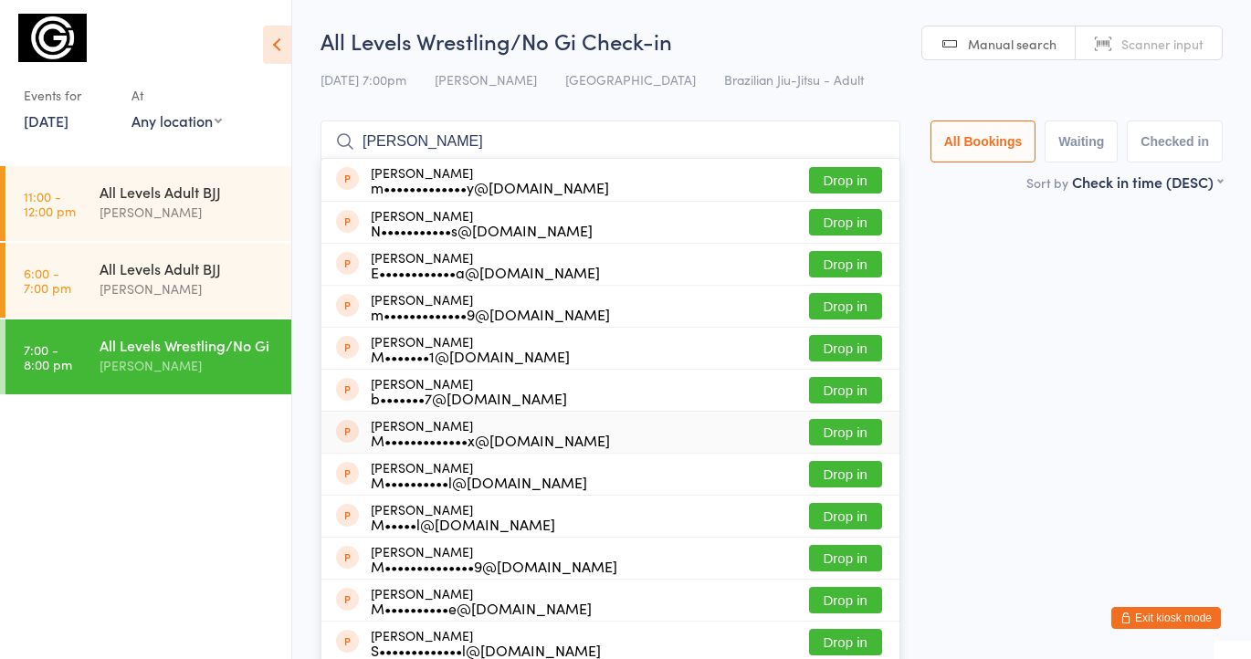
scroll to position [131, 0]
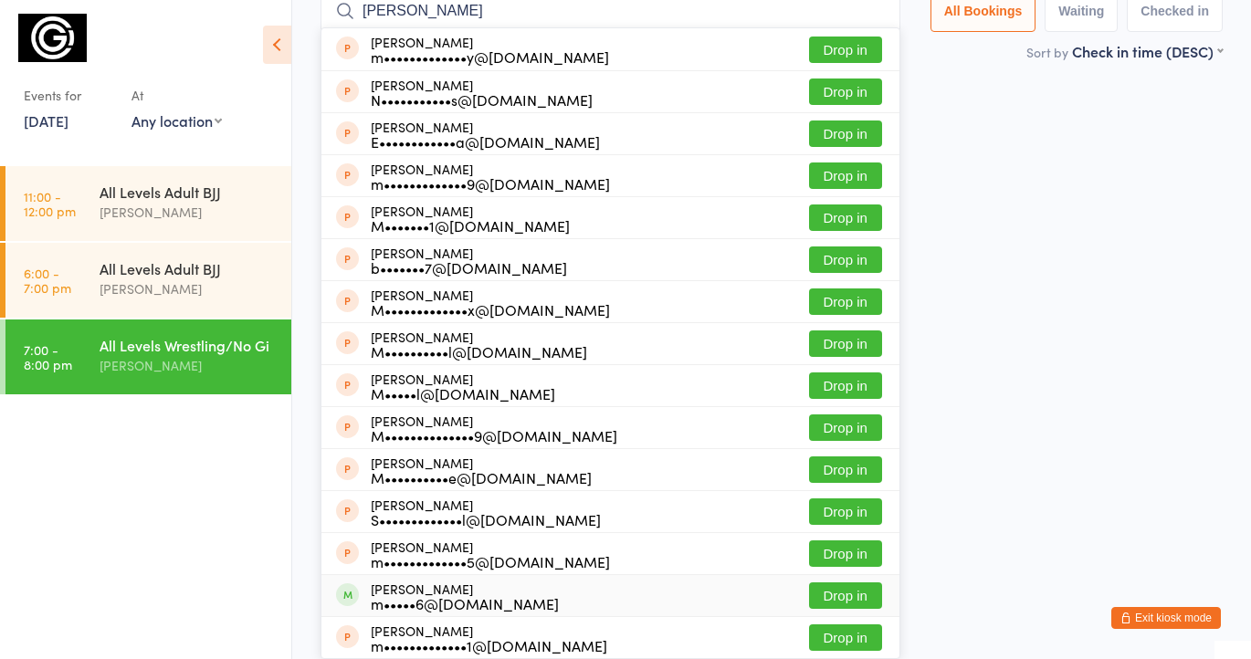
type input "michael"
click at [845, 594] on button "Drop in" at bounding box center [845, 596] width 73 height 26
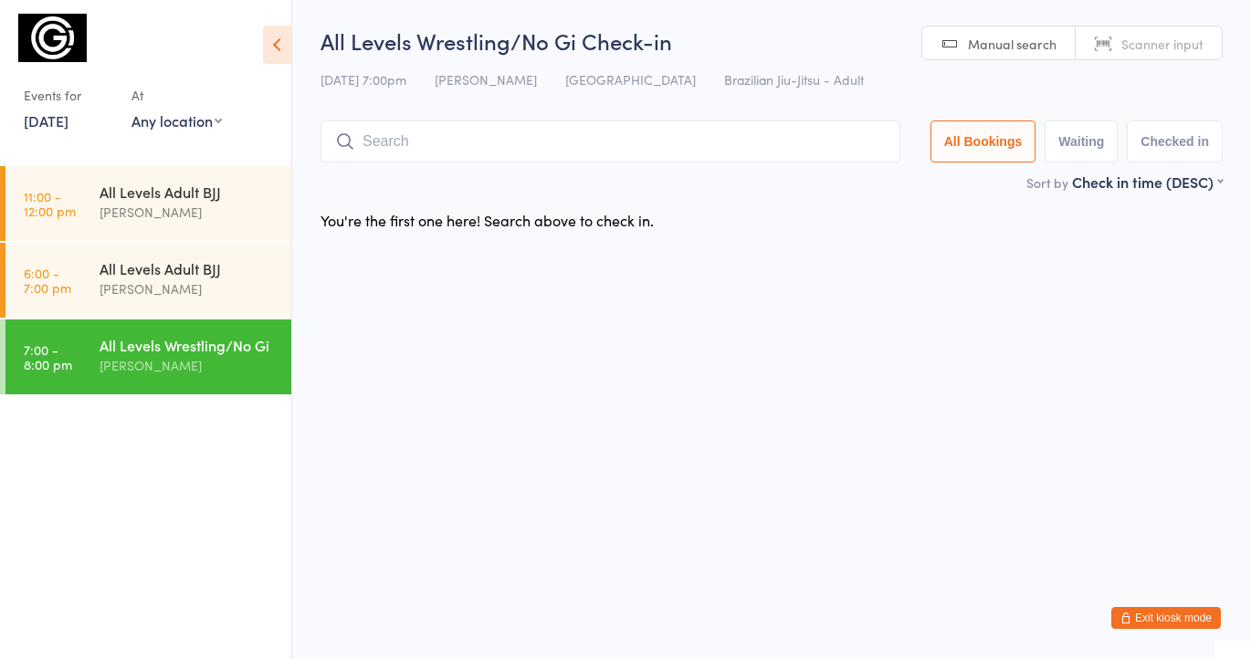
scroll to position [0, 0]
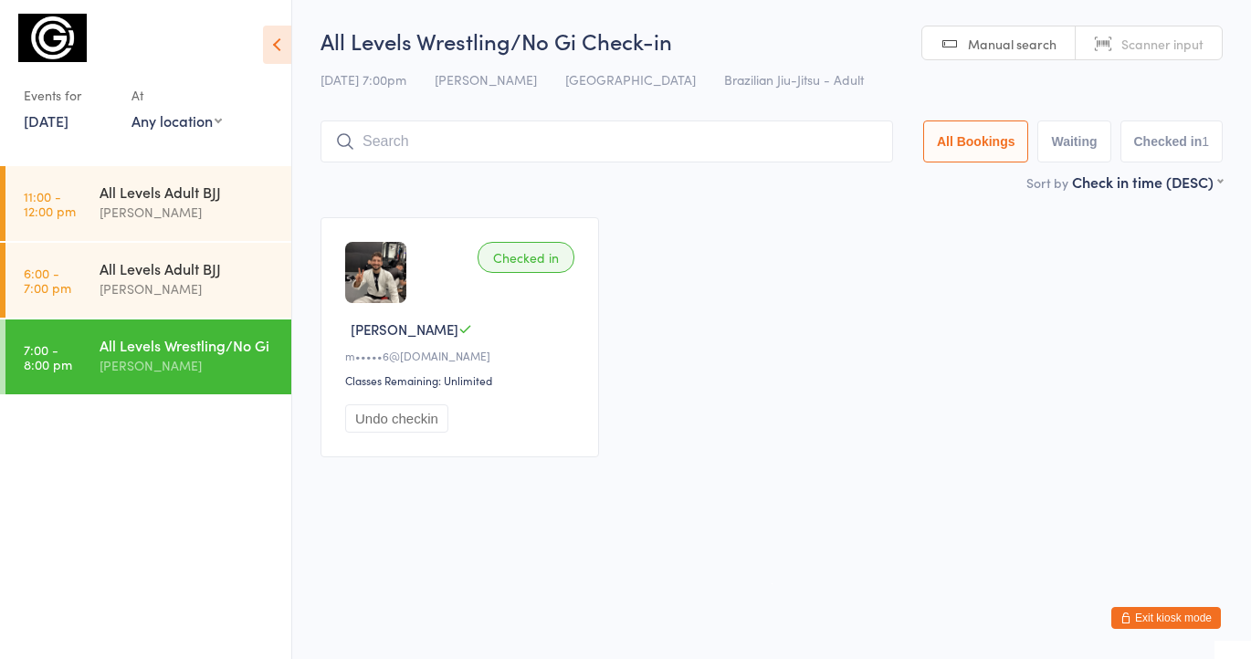
click at [1186, 615] on button "Exit kiosk mode" at bounding box center [1166, 618] width 110 height 22
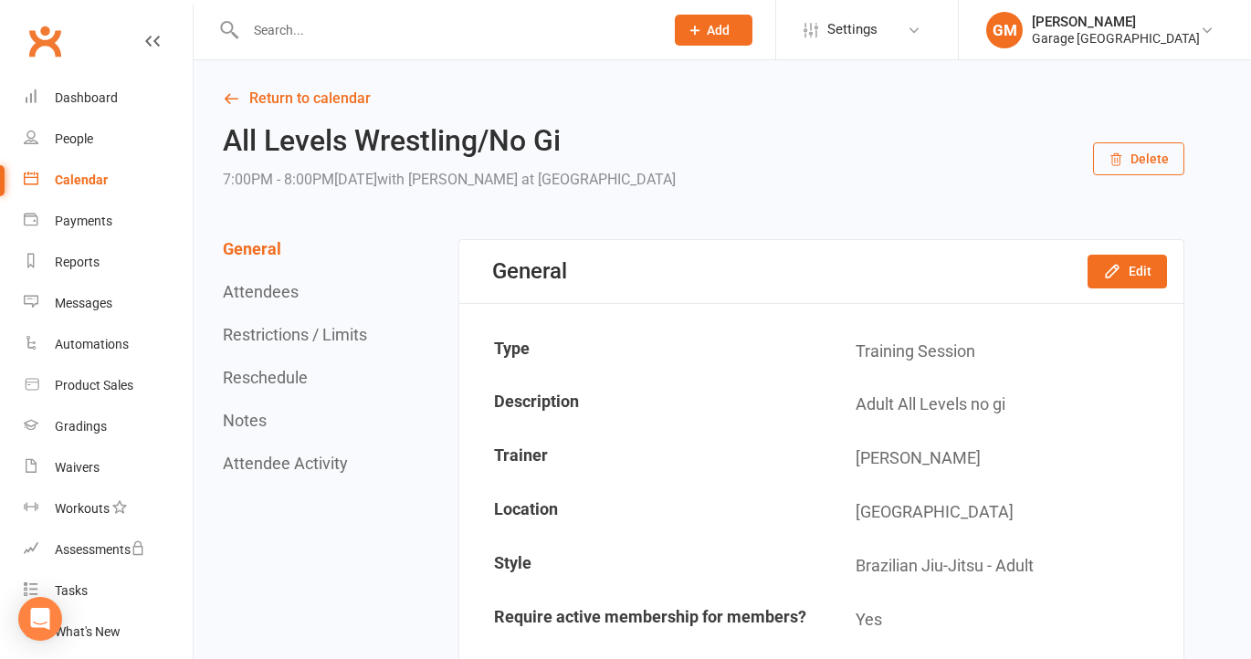
click at [74, 172] on link "Calendar" at bounding box center [108, 180] width 169 height 41
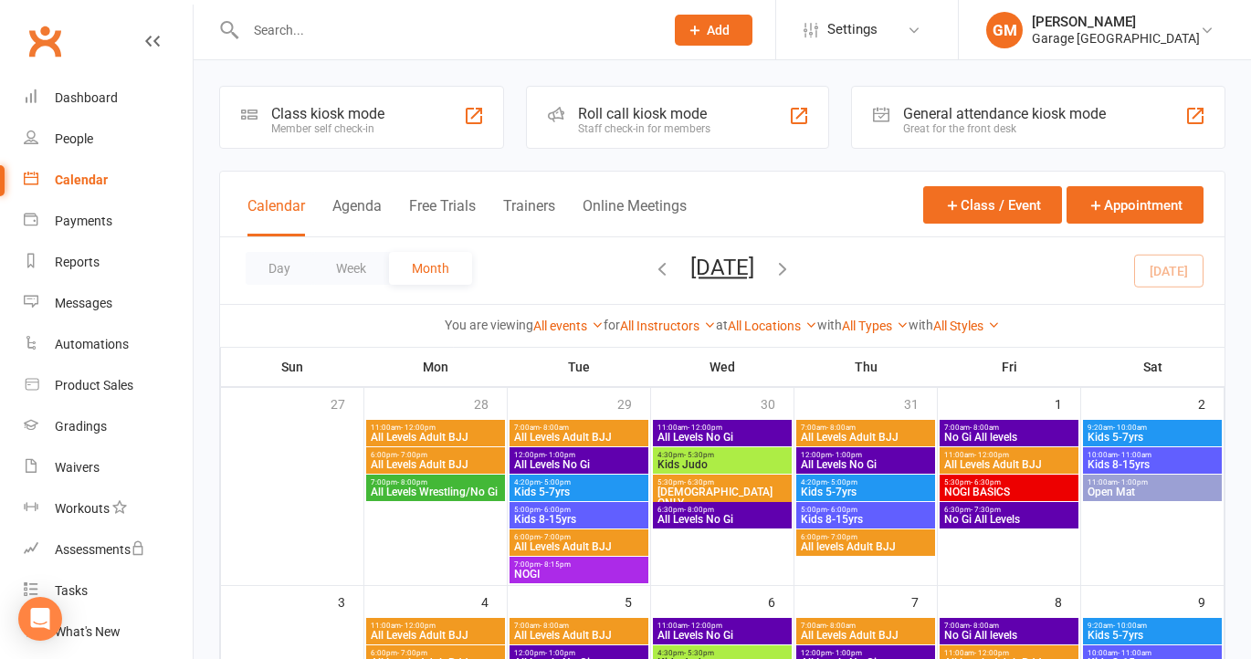
click at [341, 114] on div "Class kiosk mode" at bounding box center [327, 113] width 113 height 17
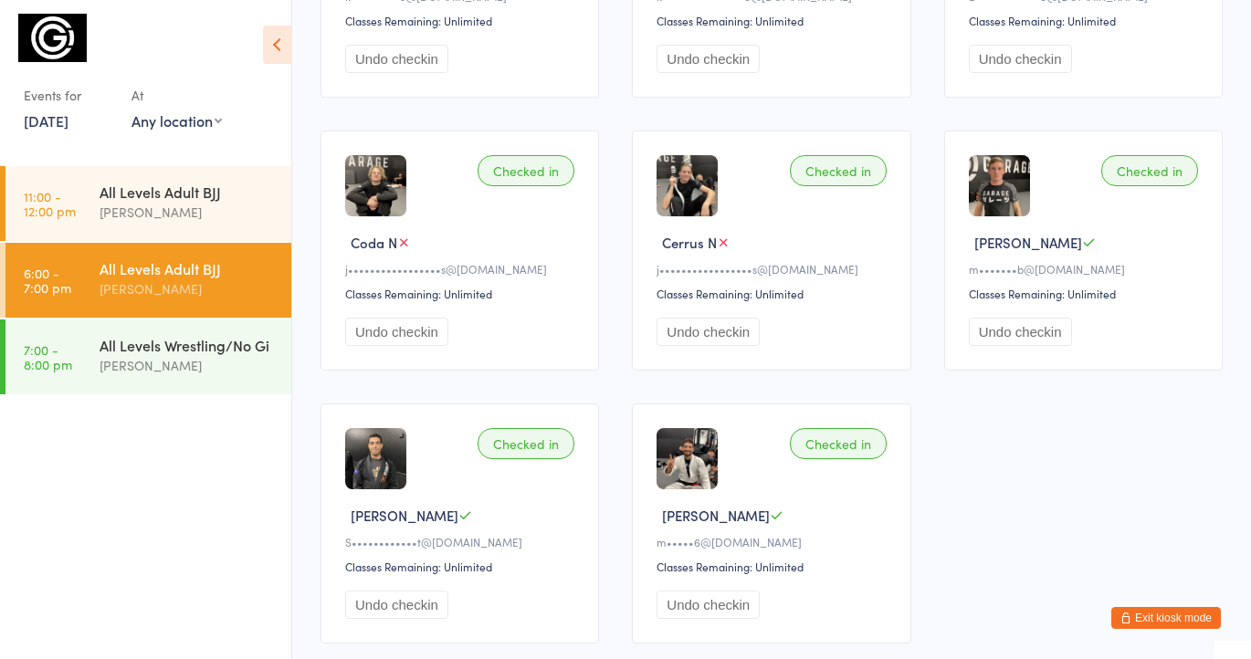
scroll to position [1862, 0]
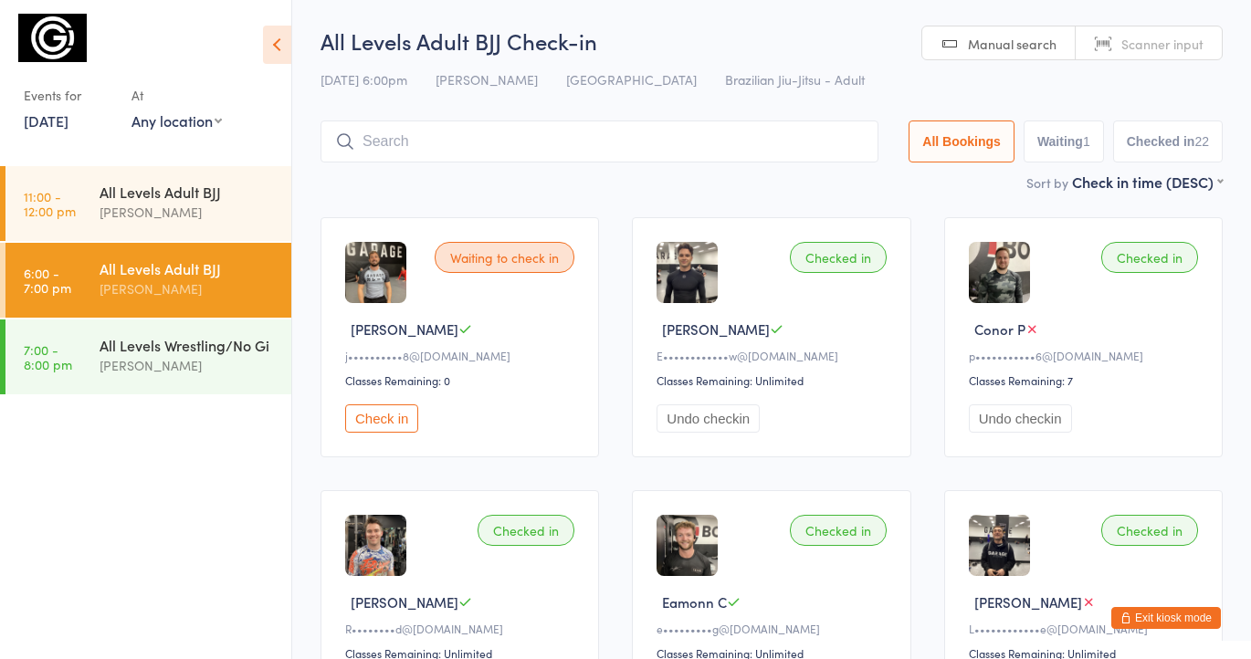
click at [373, 271] on img at bounding box center [375, 272] width 61 height 61
click at [379, 285] on img at bounding box center [375, 272] width 61 height 61
click at [1178, 617] on button "Exit kiosk mode" at bounding box center [1166, 618] width 110 height 22
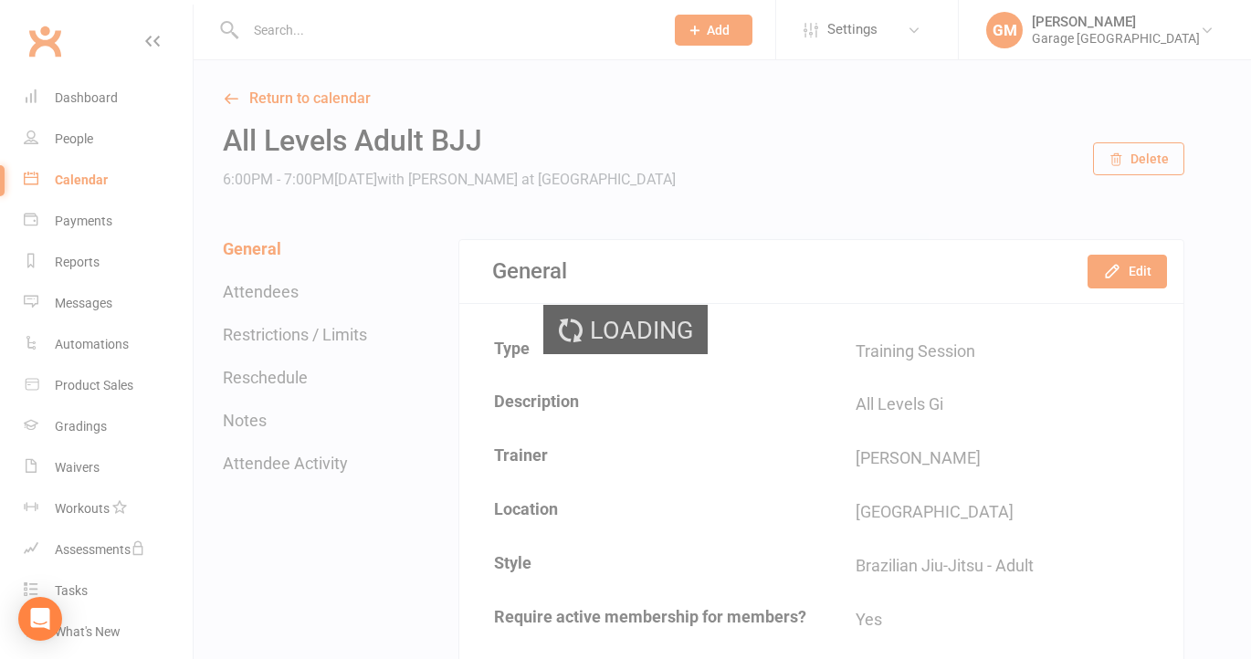
click at [265, 26] on div "Loading" at bounding box center [625, 329] width 1251 height 659
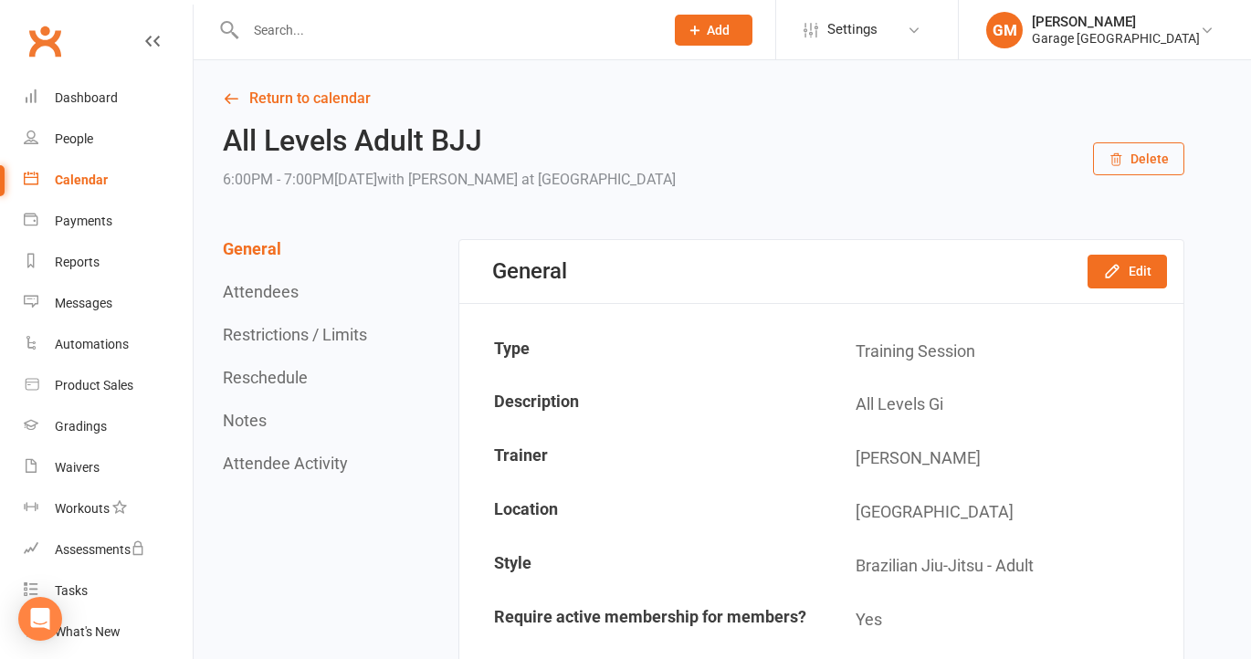
click at [290, 28] on input "text" at bounding box center [445, 30] width 411 height 26
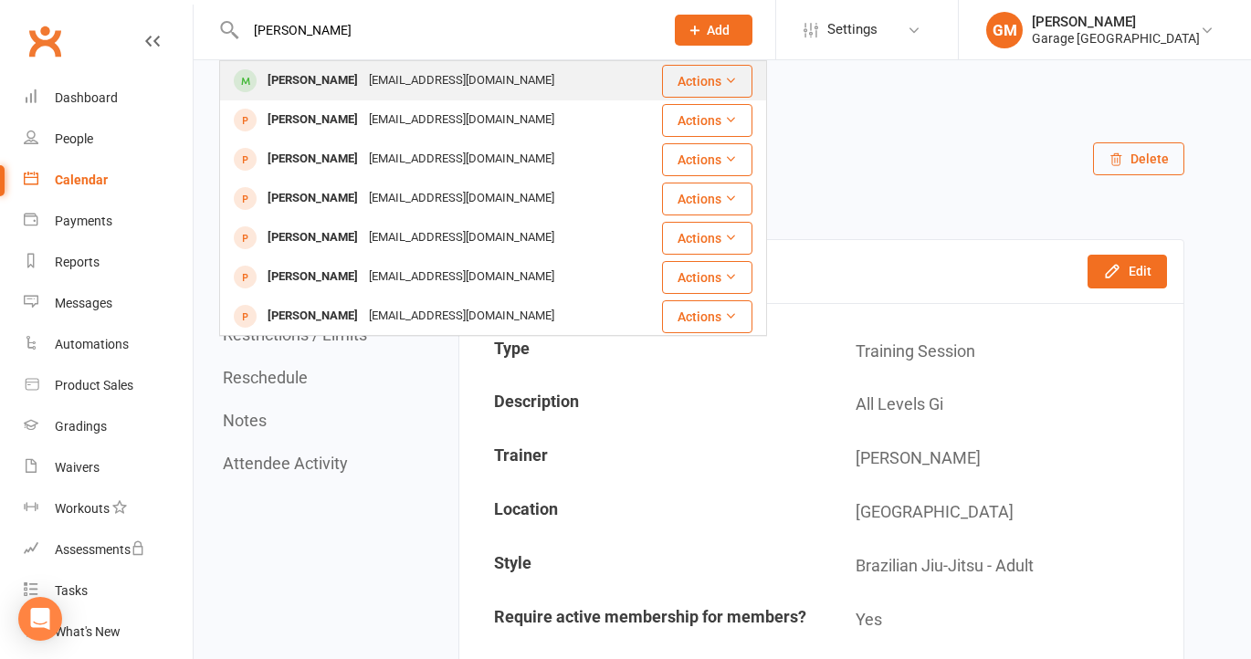
type input "james hunt"
click at [303, 72] on div "James Hunt" at bounding box center [312, 81] width 101 height 26
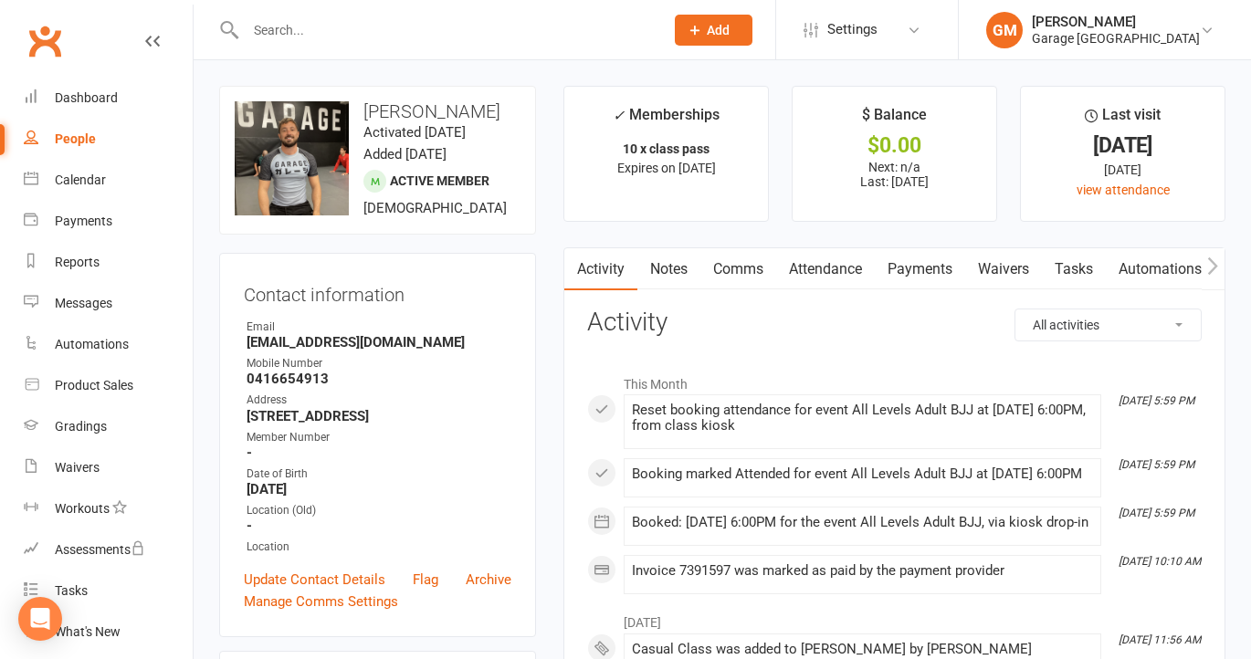
click at [326, 36] on input "text" at bounding box center [445, 30] width 411 height 26
type input "o"
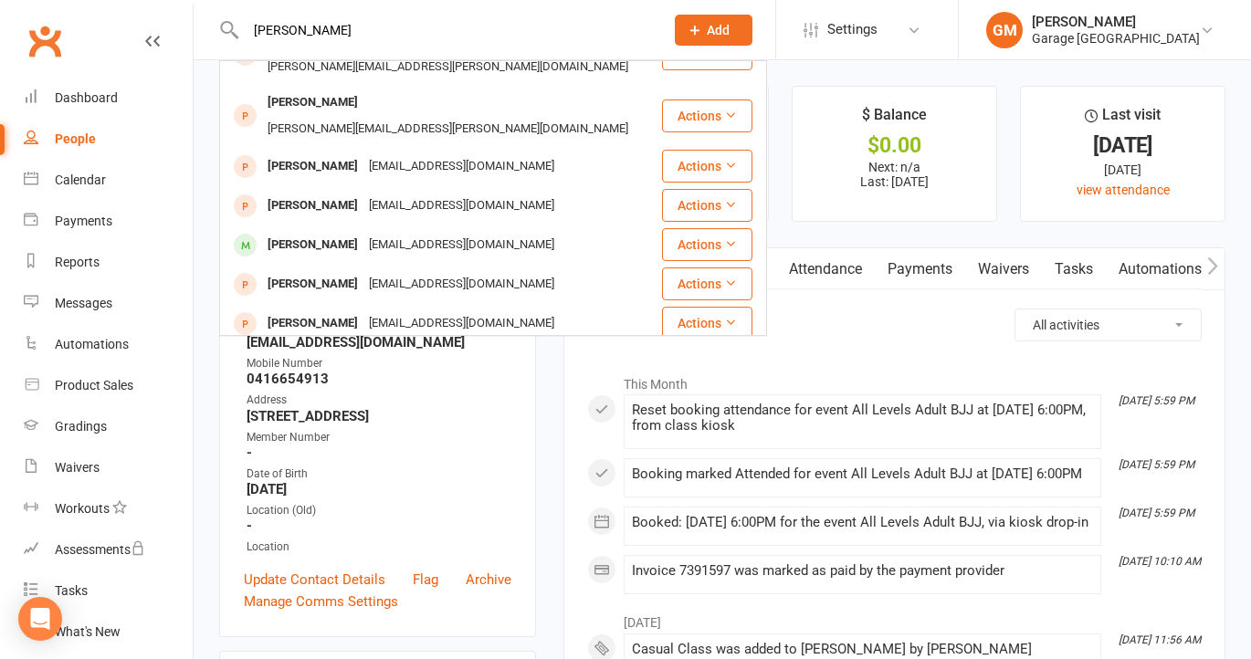
scroll to position [239, 0]
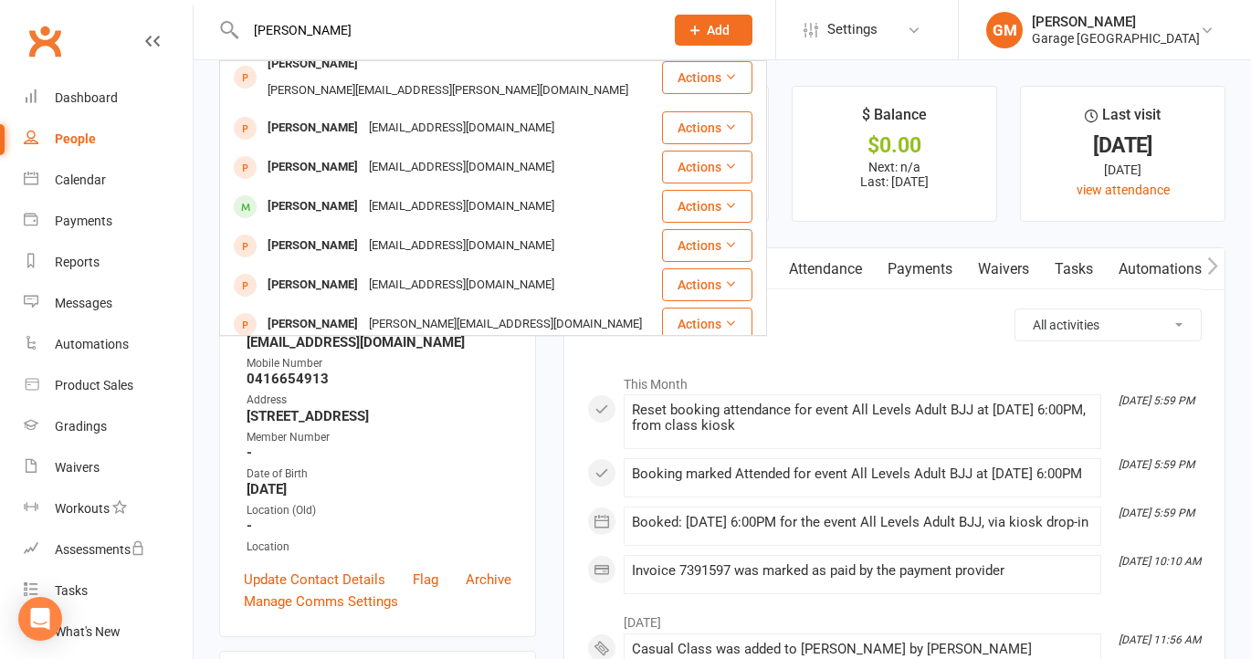
click at [298, 33] on input "tom" at bounding box center [445, 30] width 411 height 26
type input "t"
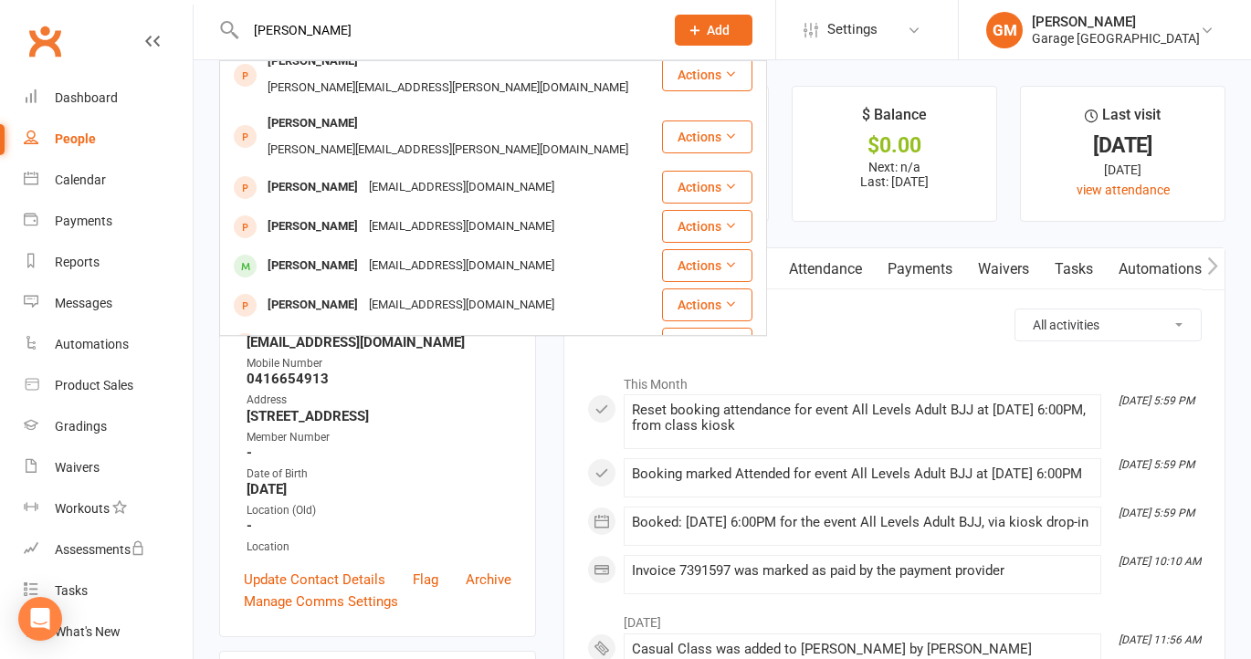
scroll to position [209, 0]
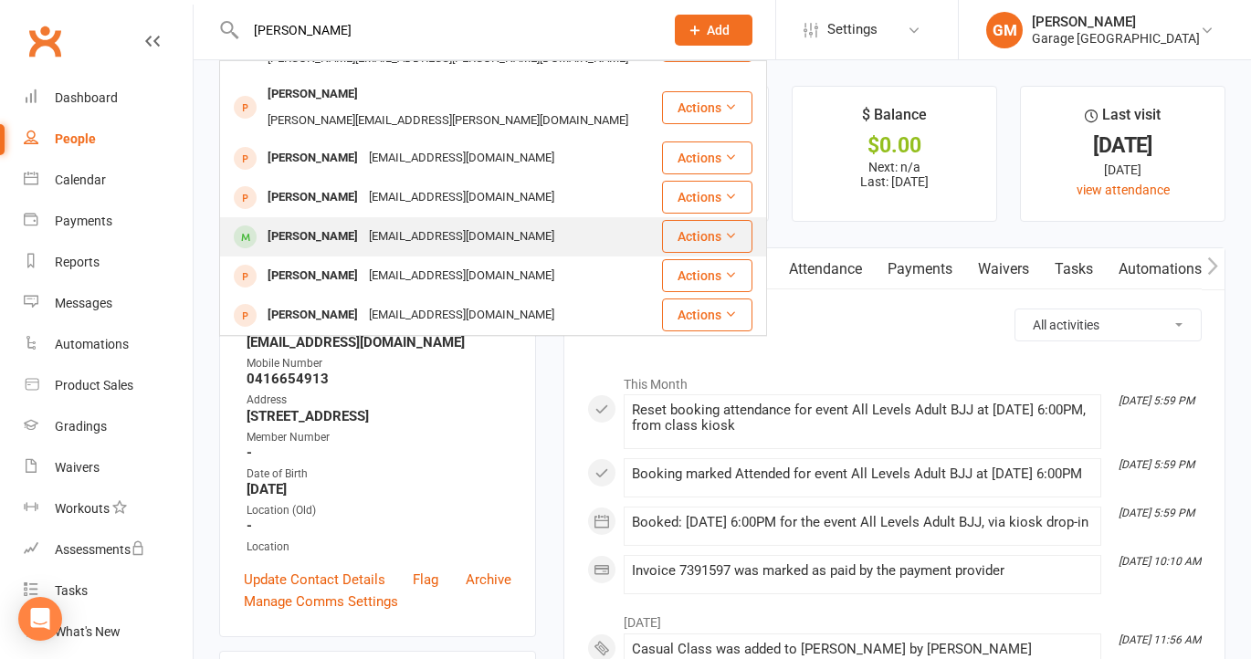
type input "tom"
click at [302, 224] on div "Tom Gibson" at bounding box center [312, 237] width 101 height 26
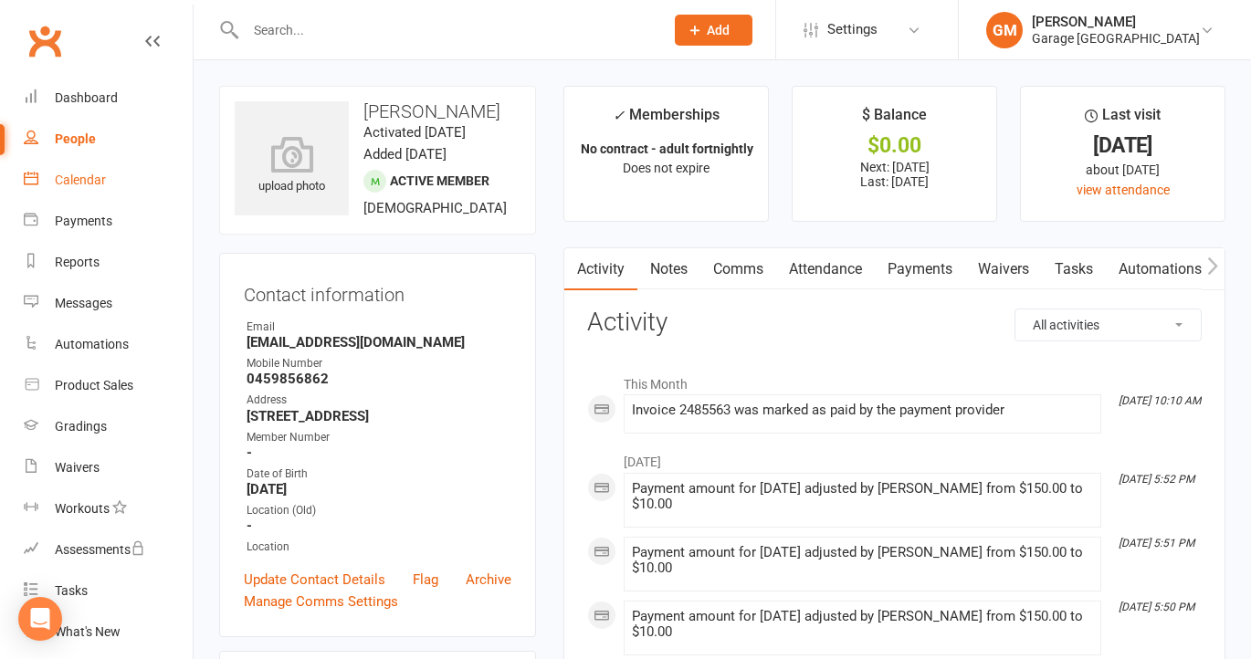
click at [87, 181] on div "Calendar" at bounding box center [80, 180] width 51 height 15
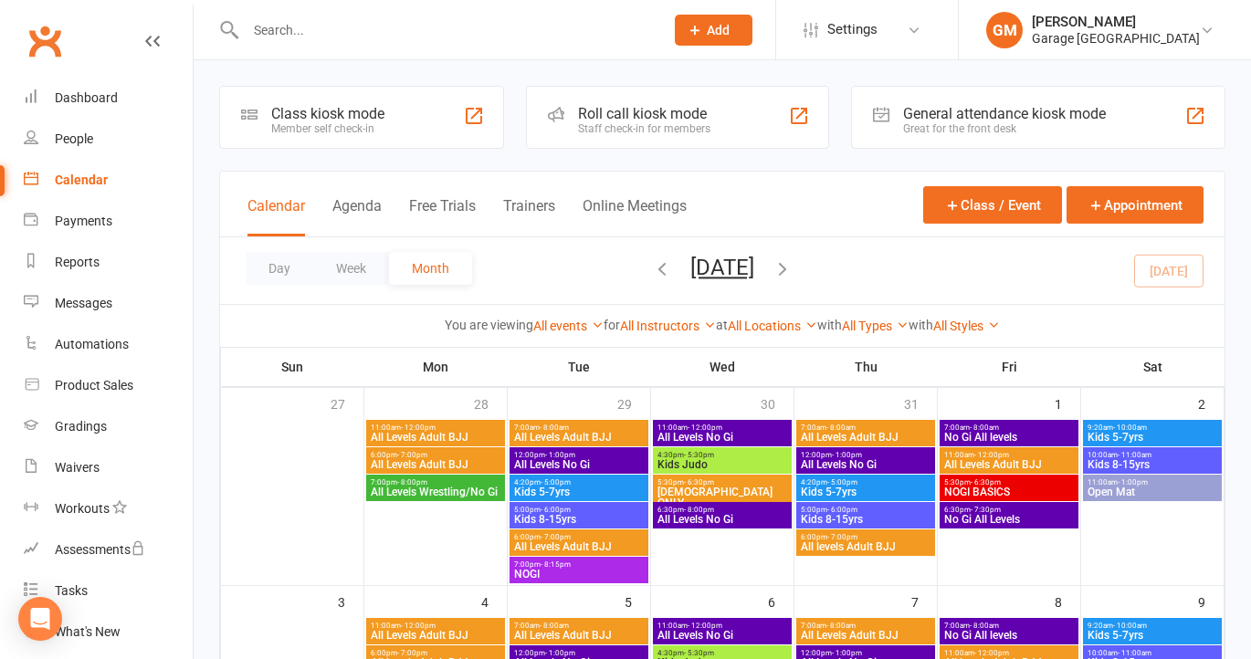
click at [340, 122] on div "Member self check-in" at bounding box center [327, 128] width 113 height 13
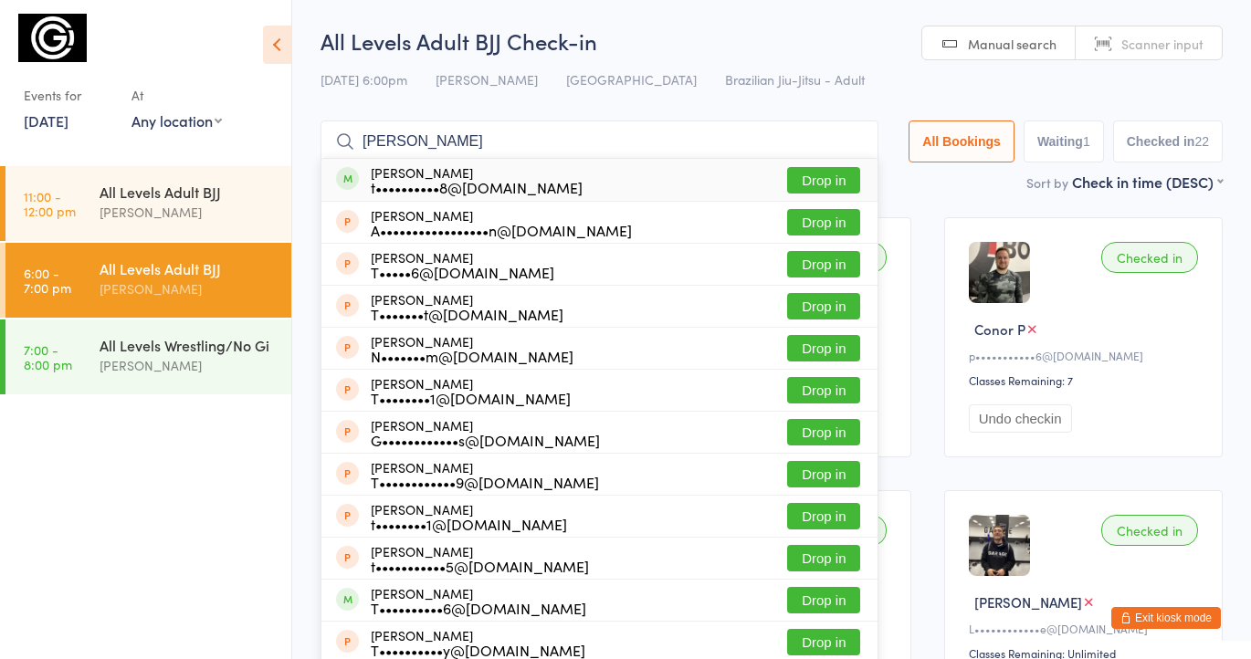
type input "[PERSON_NAME]"
click at [813, 178] on button "Drop in" at bounding box center [823, 180] width 73 height 26
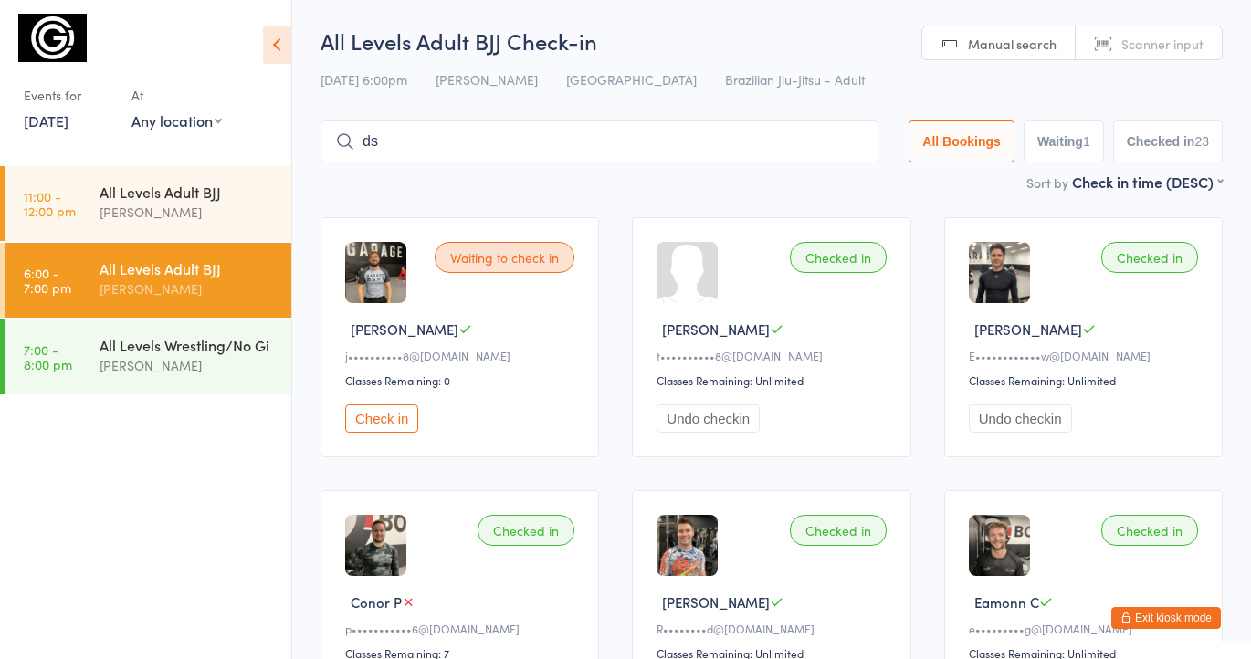
type input "d"
click at [1170, 620] on button "Exit kiosk mode" at bounding box center [1166, 618] width 110 height 22
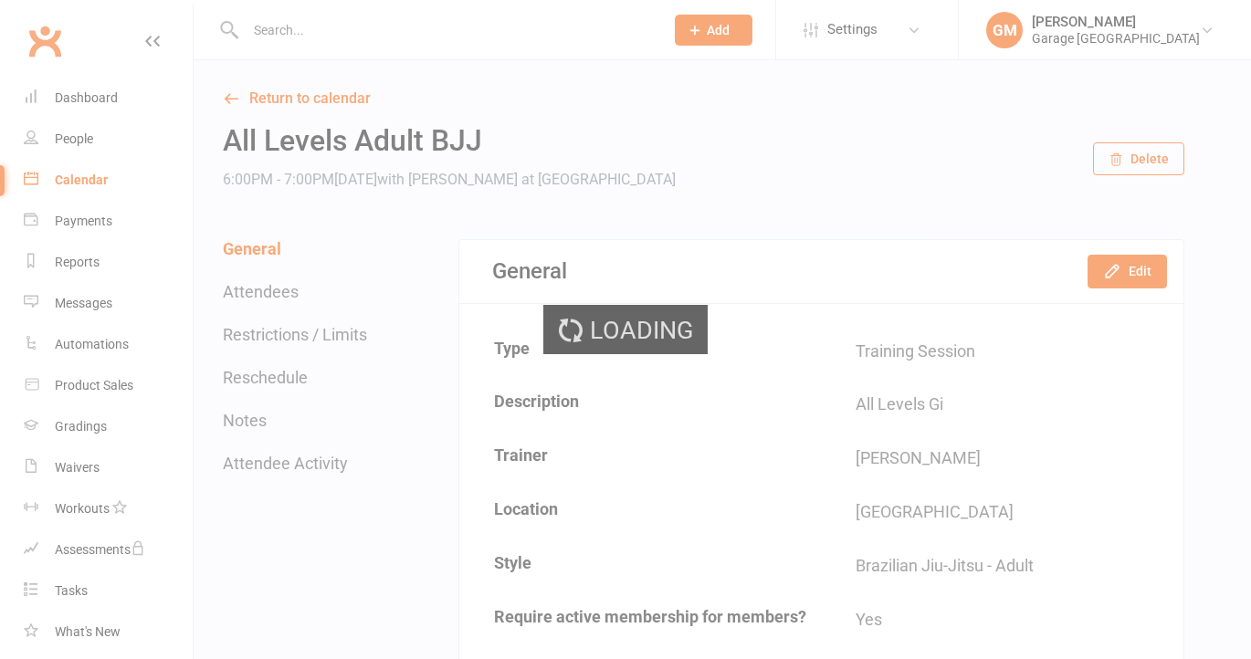
click at [268, 18] on div "Loading" at bounding box center [625, 329] width 1251 height 659
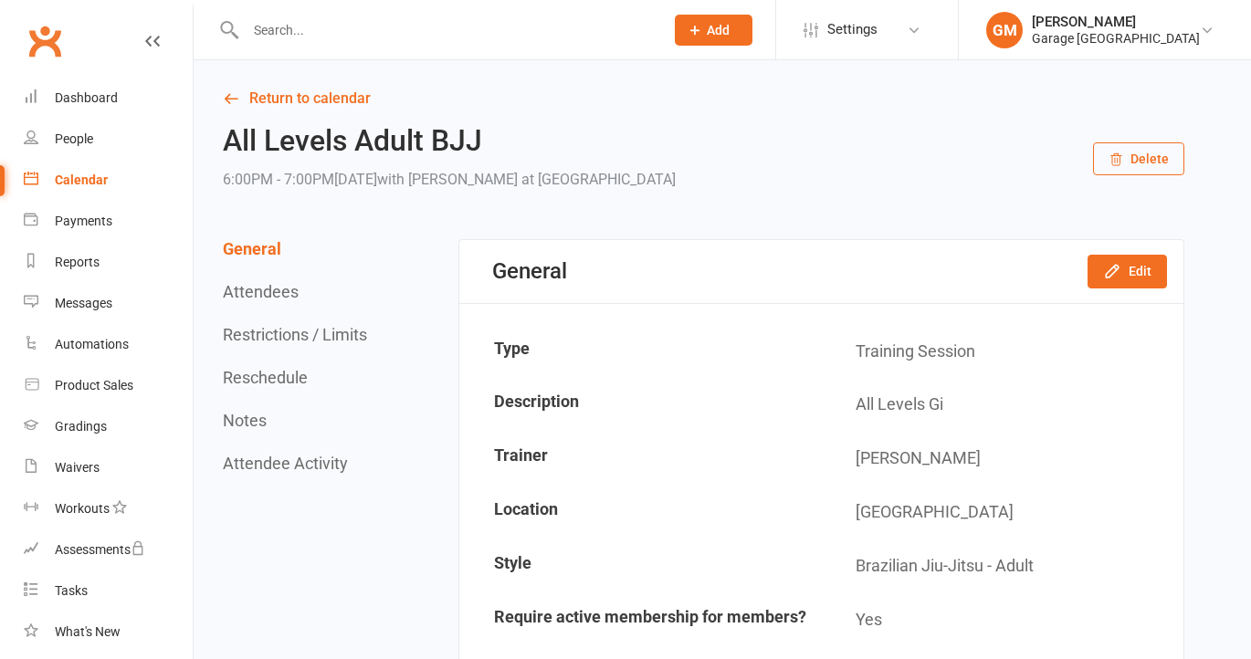
click at [261, 30] on input "text" at bounding box center [445, 30] width 411 height 26
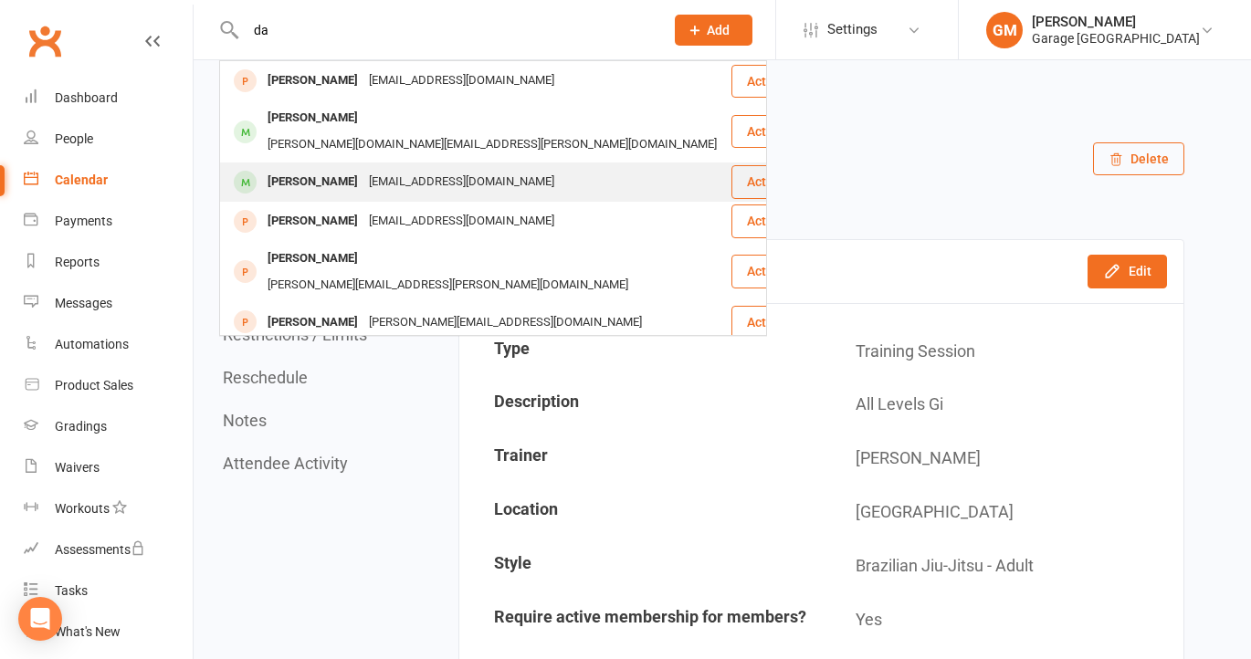
type input "d"
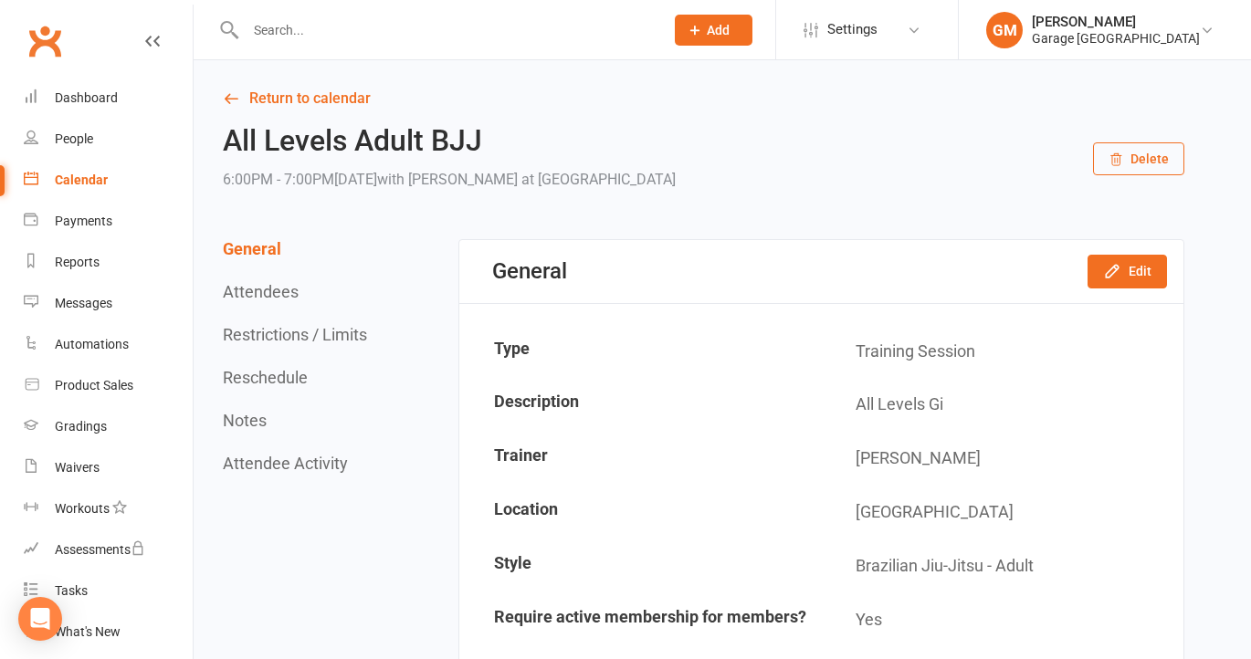
click at [74, 175] on div "Calendar" at bounding box center [81, 180] width 53 height 15
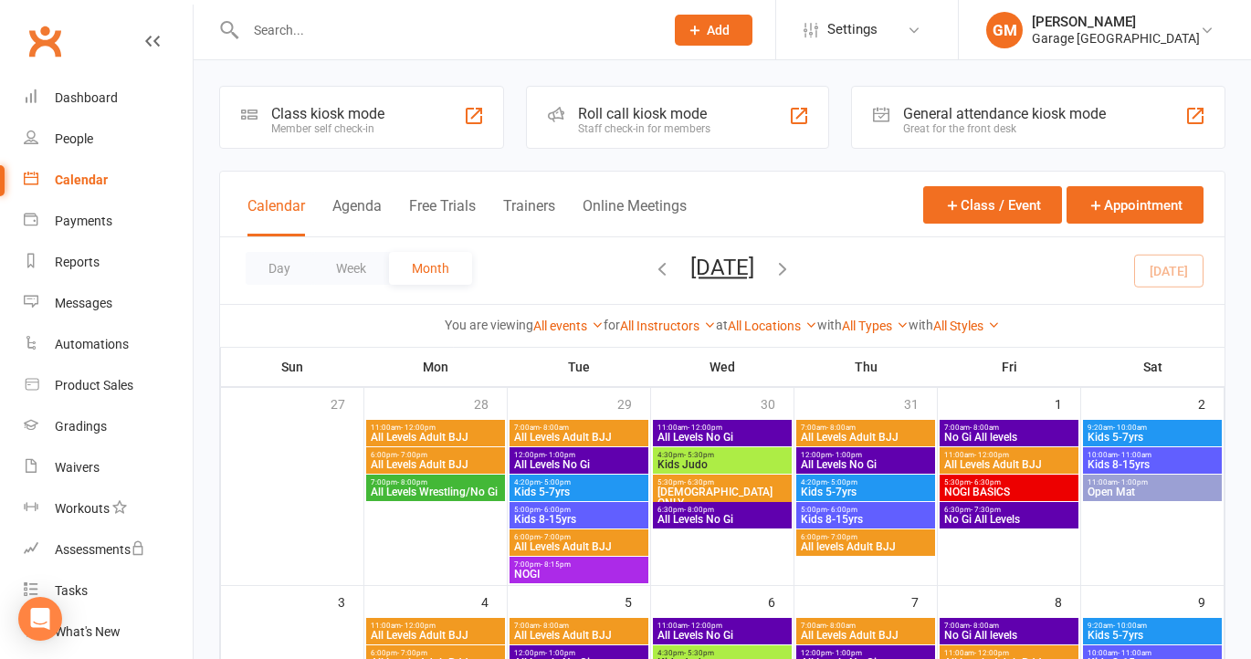
click at [369, 112] on div "Class kiosk mode" at bounding box center [327, 113] width 113 height 17
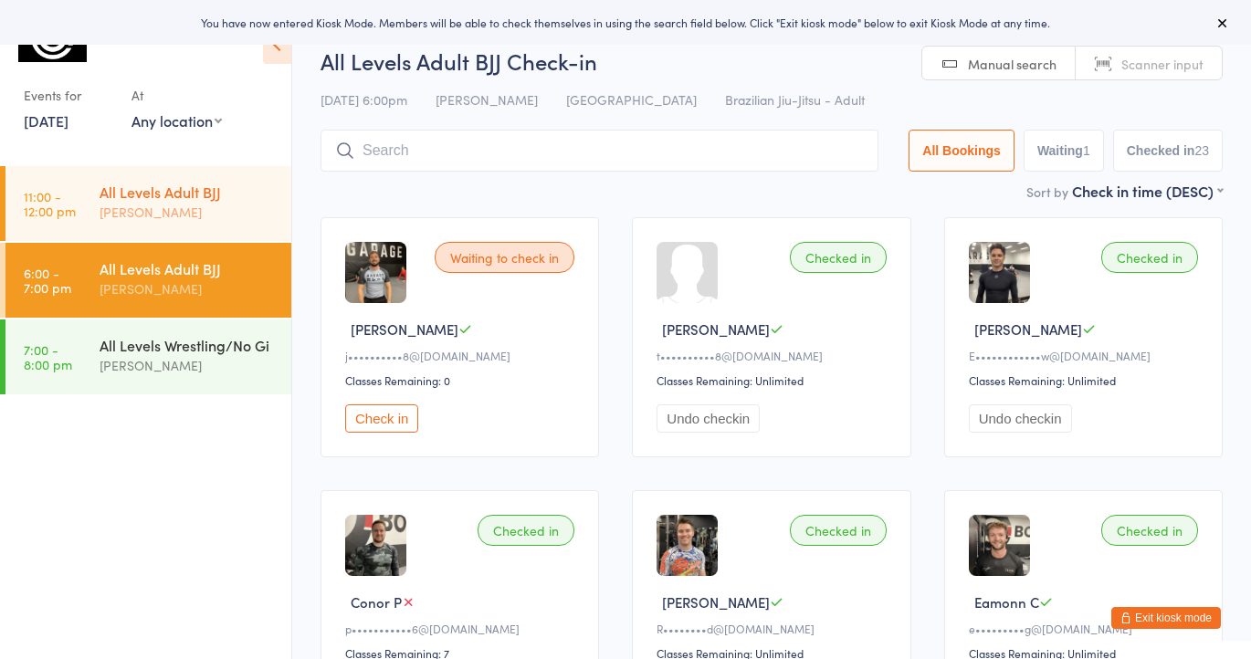
click at [142, 197] on div "All Levels Adult BJJ" at bounding box center [188, 192] width 176 height 20
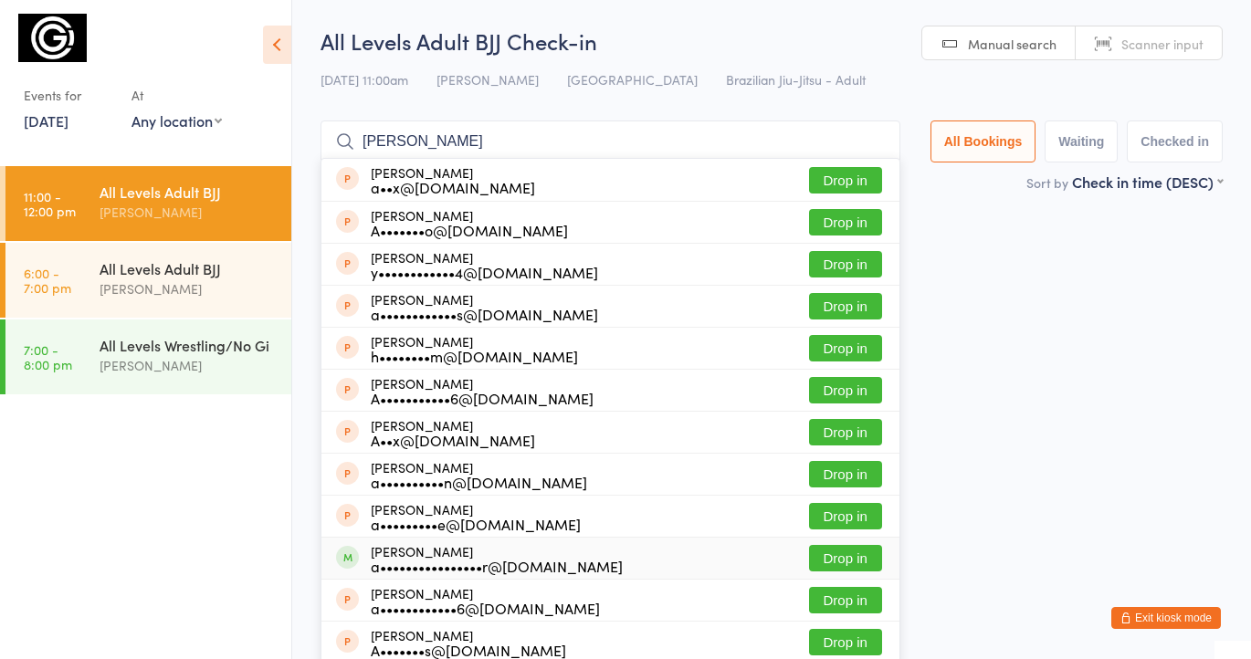
type input "[PERSON_NAME]"
click at [836, 556] on button "Drop in" at bounding box center [845, 558] width 73 height 26
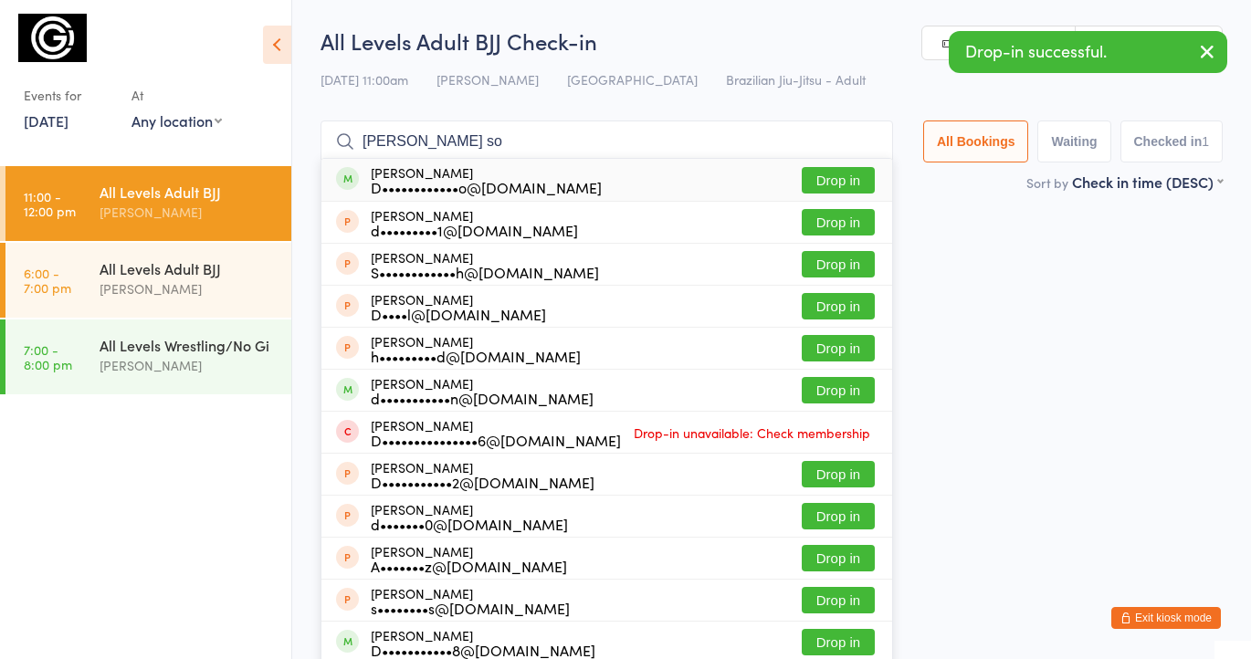
type input "[PERSON_NAME] so"
click at [820, 173] on button "Drop in" at bounding box center [838, 180] width 73 height 26
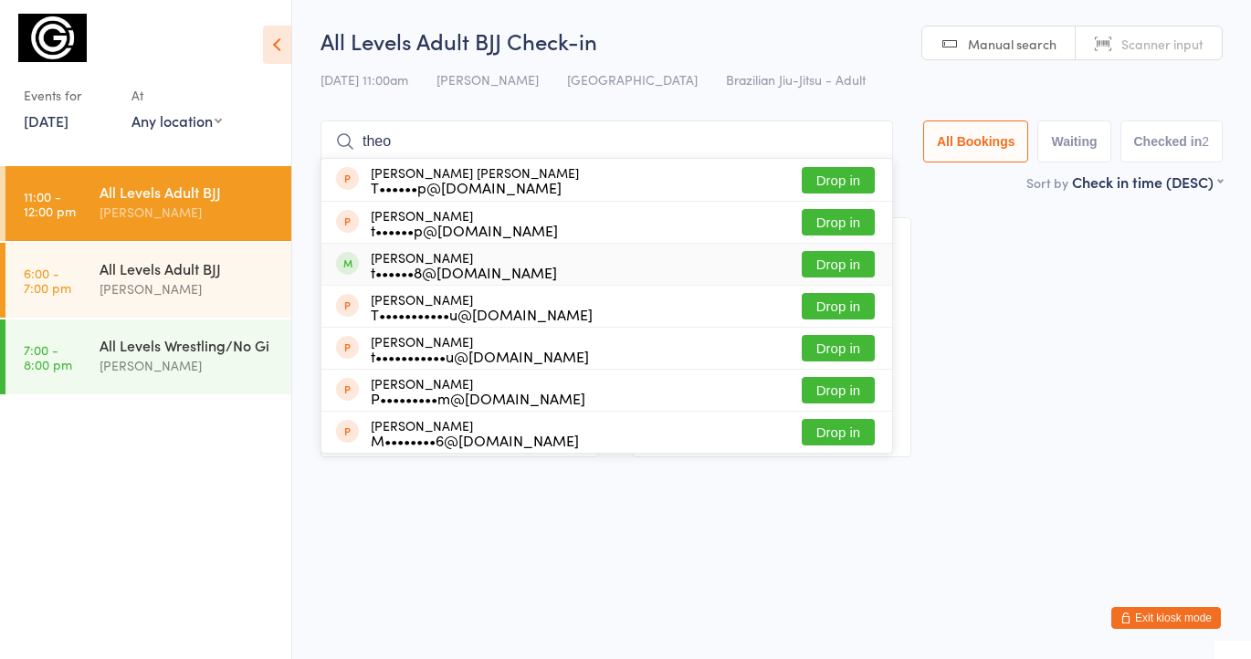
type input "theo"
click at [809, 257] on button "Drop in" at bounding box center [838, 264] width 73 height 26
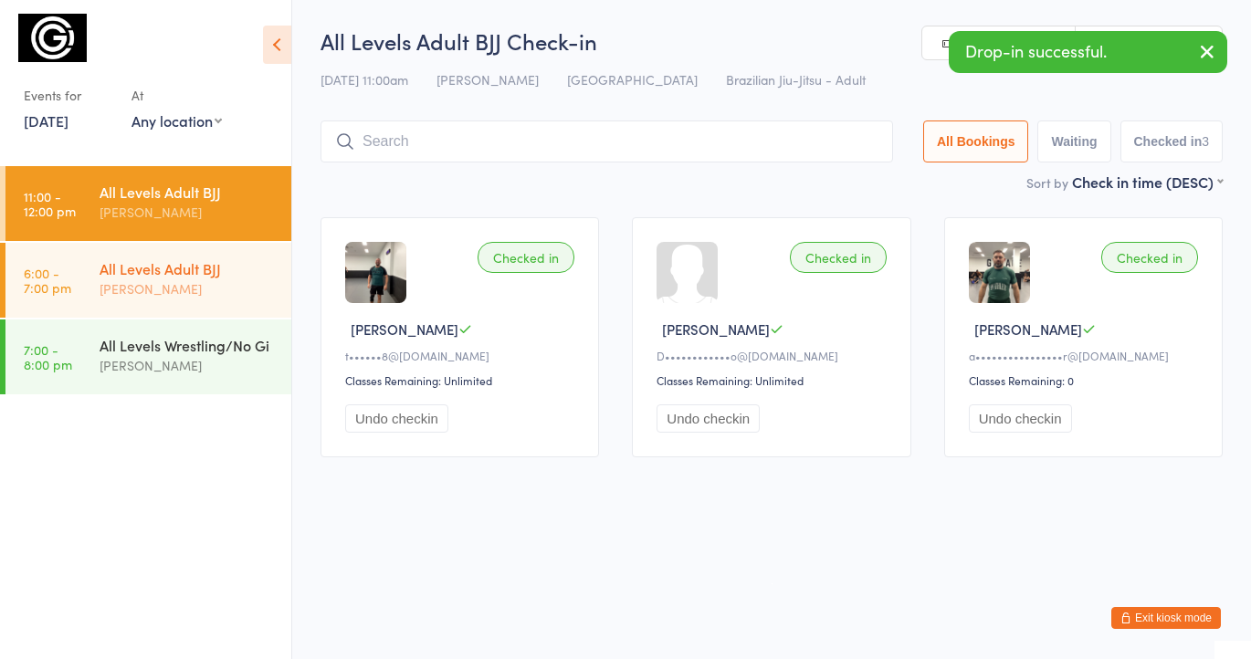
click at [164, 276] on div "All Levels Adult BJJ" at bounding box center [188, 268] width 176 height 20
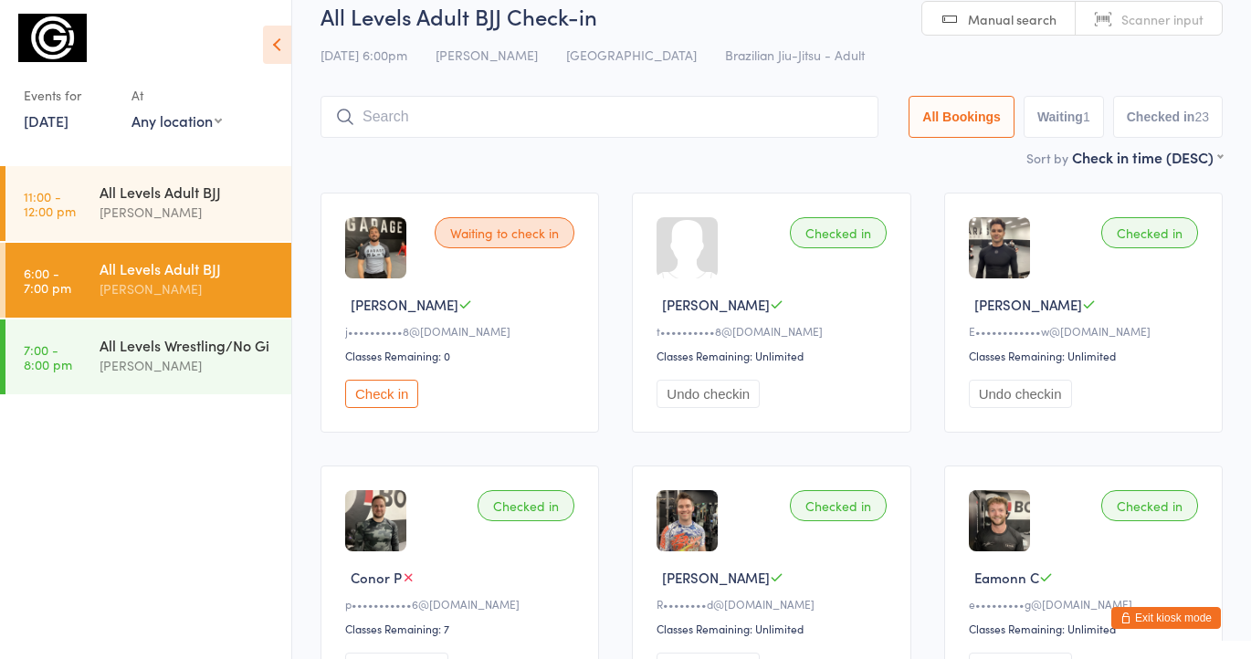
scroll to position [2, 0]
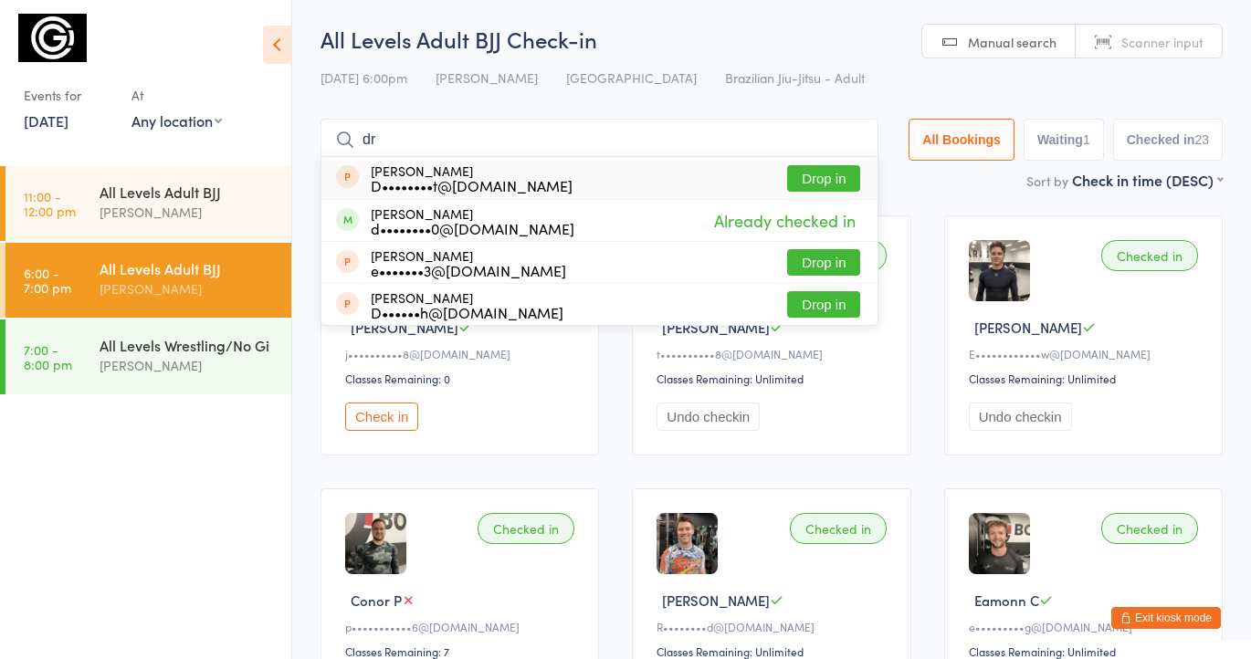
type input "d"
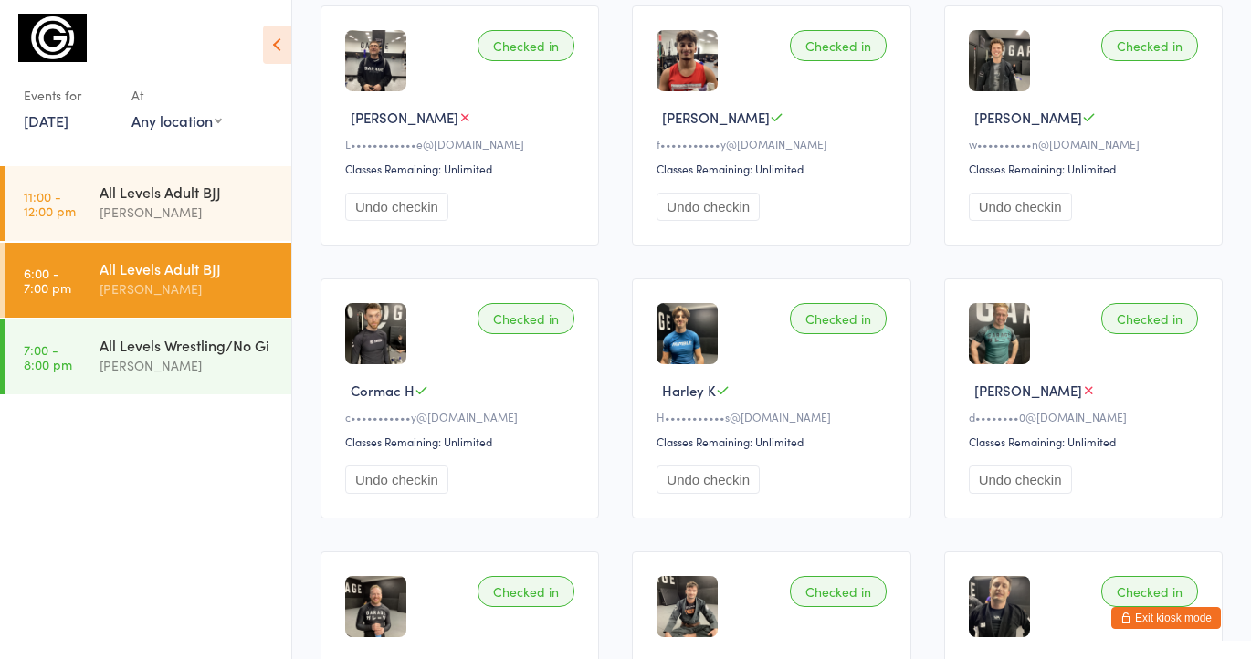
scroll to position [770, 0]
